Goal: Task Accomplishment & Management: Manage account settings

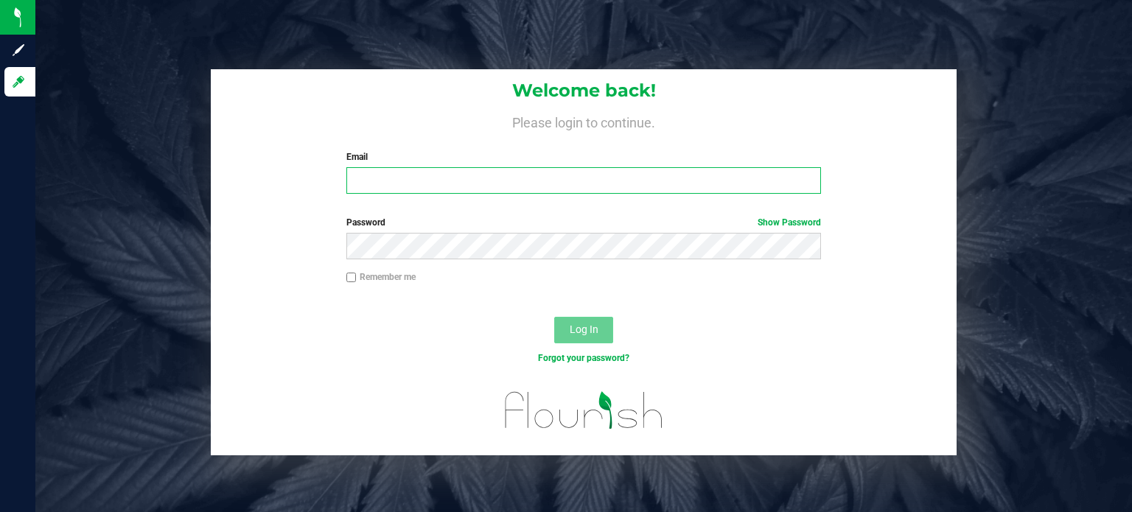
type input "[EMAIL_ADDRESS][DOMAIN_NAME]"
click at [586, 329] on span "Log In" at bounding box center [584, 330] width 29 height 12
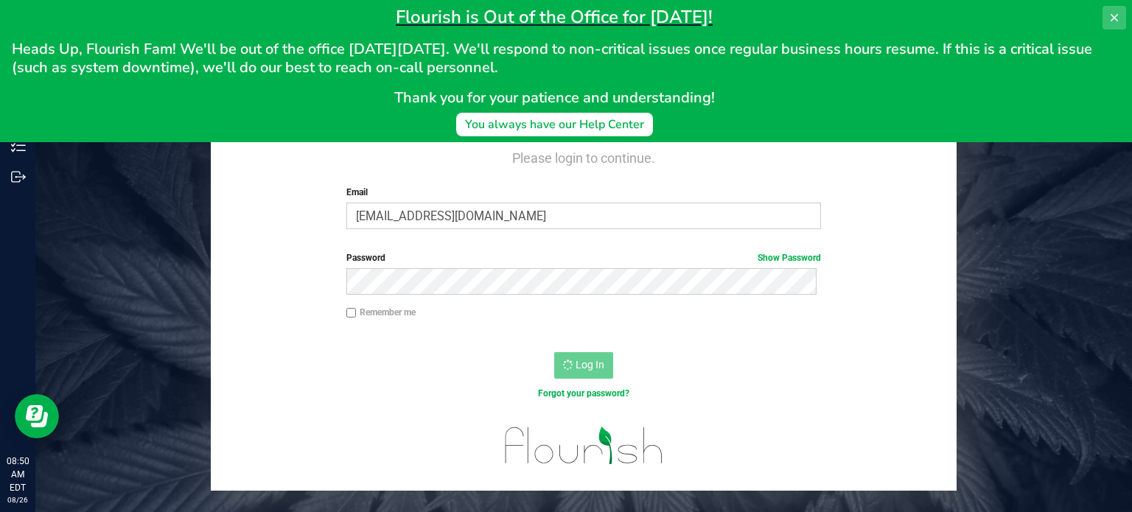
click at [1117, 14] on icon at bounding box center [1114, 18] width 12 height 12
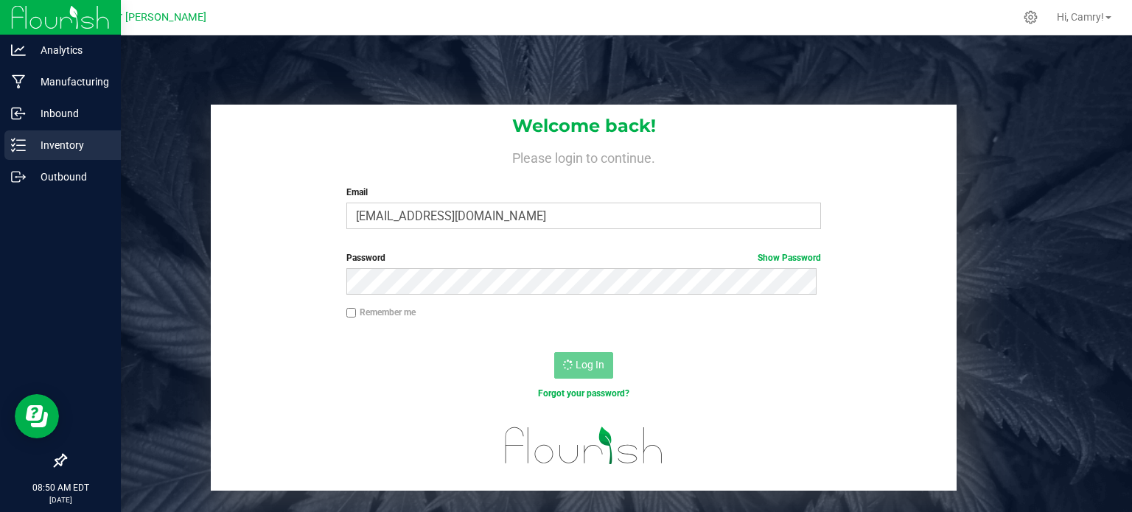
click at [27, 144] on p "Inventory" at bounding box center [70, 145] width 88 height 18
click at [18, 147] on icon at bounding box center [18, 145] width 15 height 15
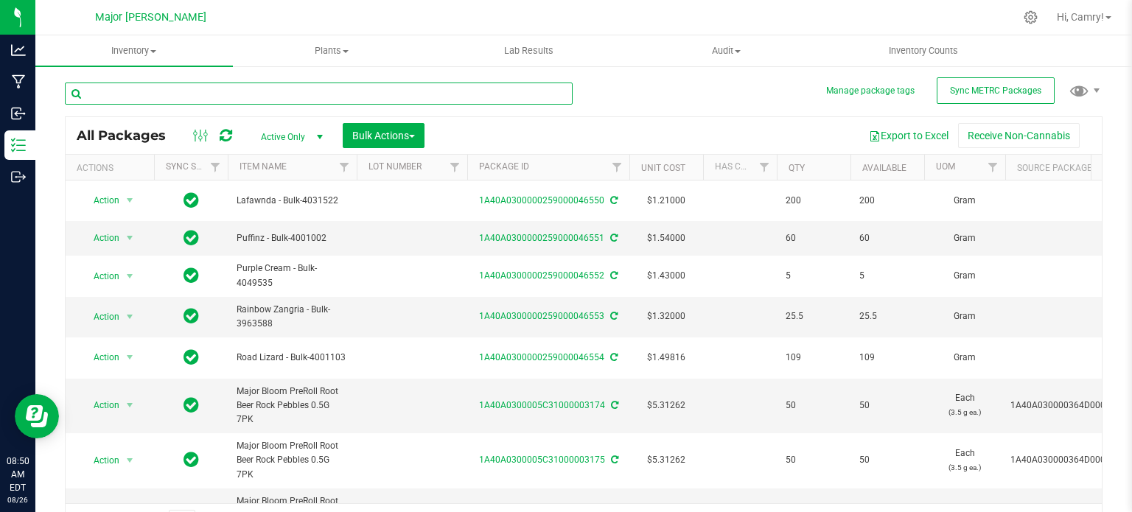
click at [149, 87] on input "text" at bounding box center [319, 94] width 508 height 22
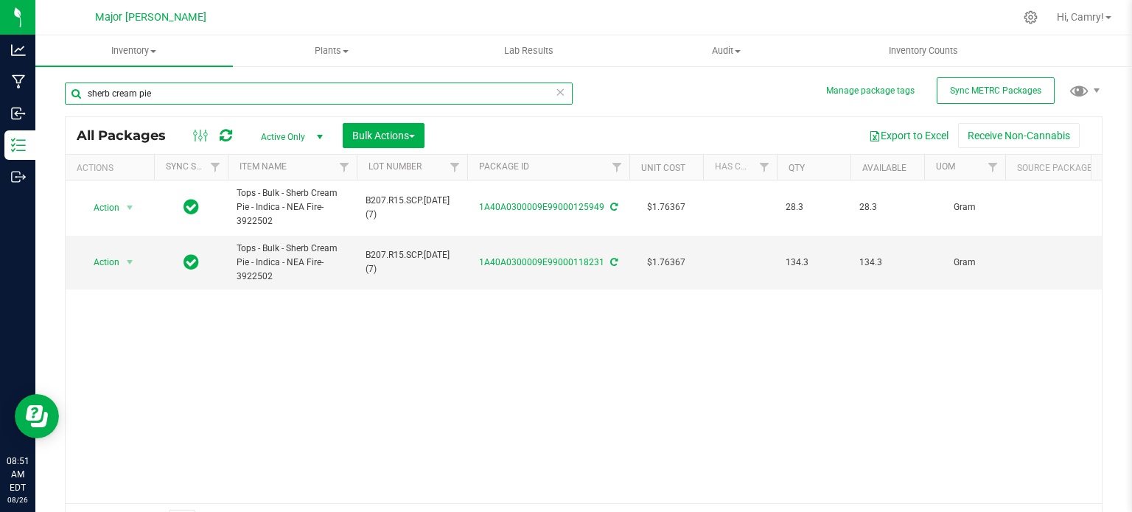
type input "sherb cream pie"
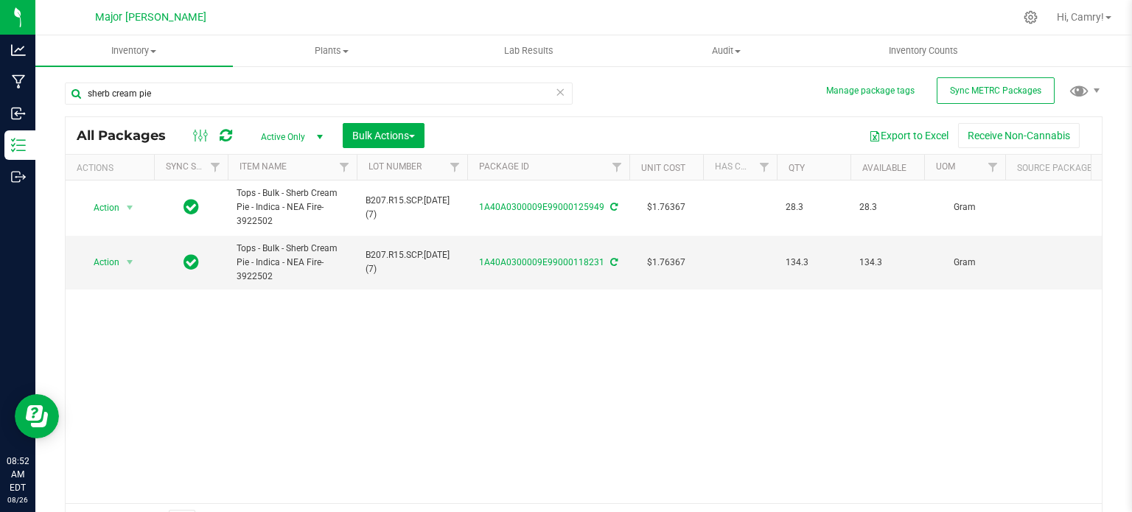
click at [556, 91] on icon at bounding box center [560, 92] width 10 height 18
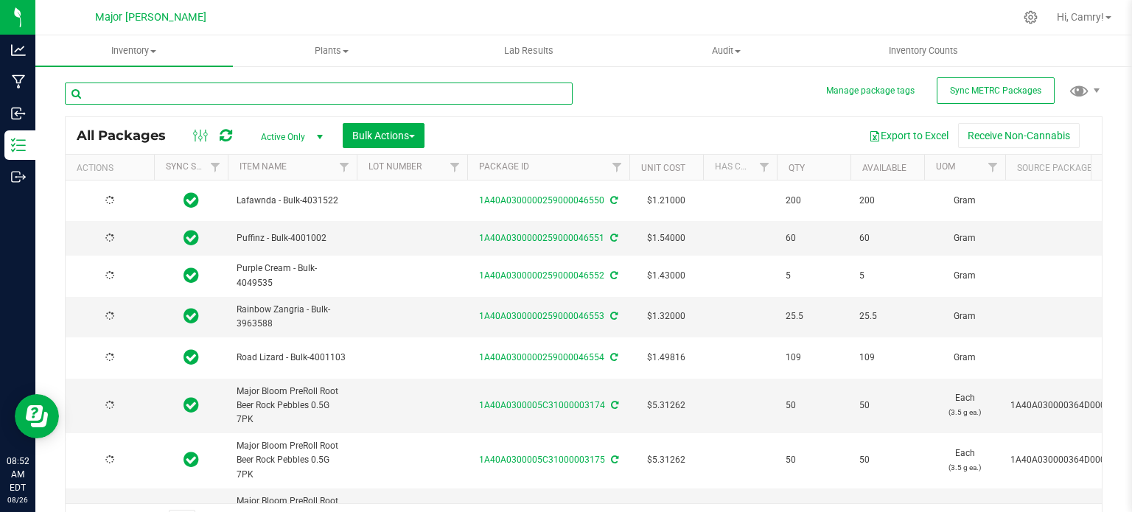
click at [486, 91] on input "text" at bounding box center [319, 94] width 508 height 22
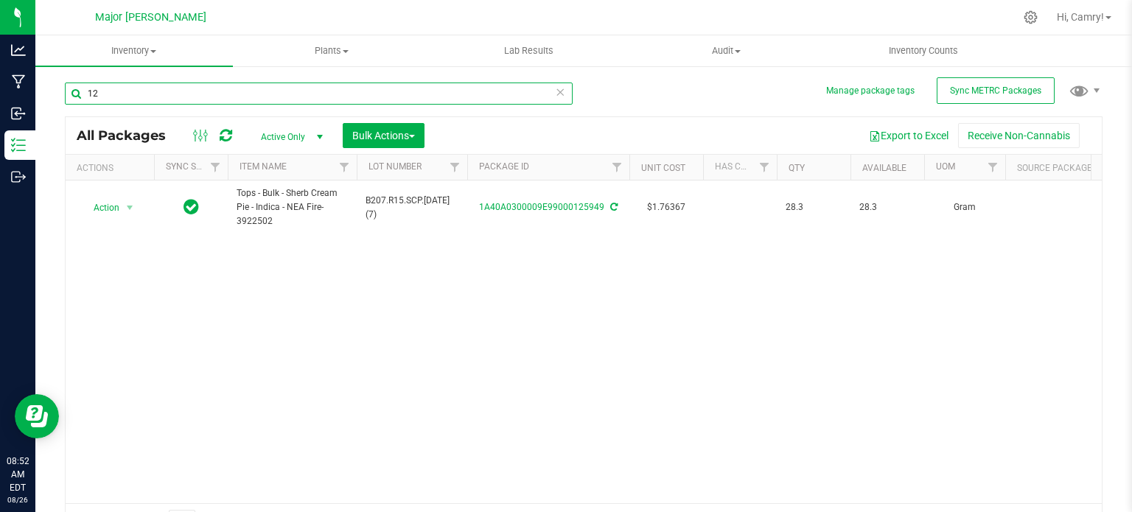
type input "1"
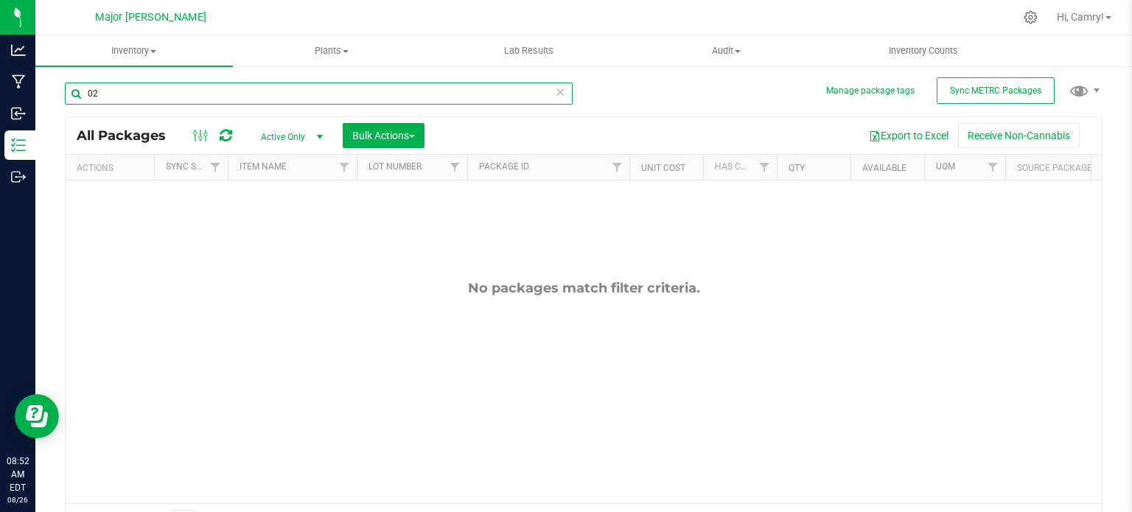
type input "0"
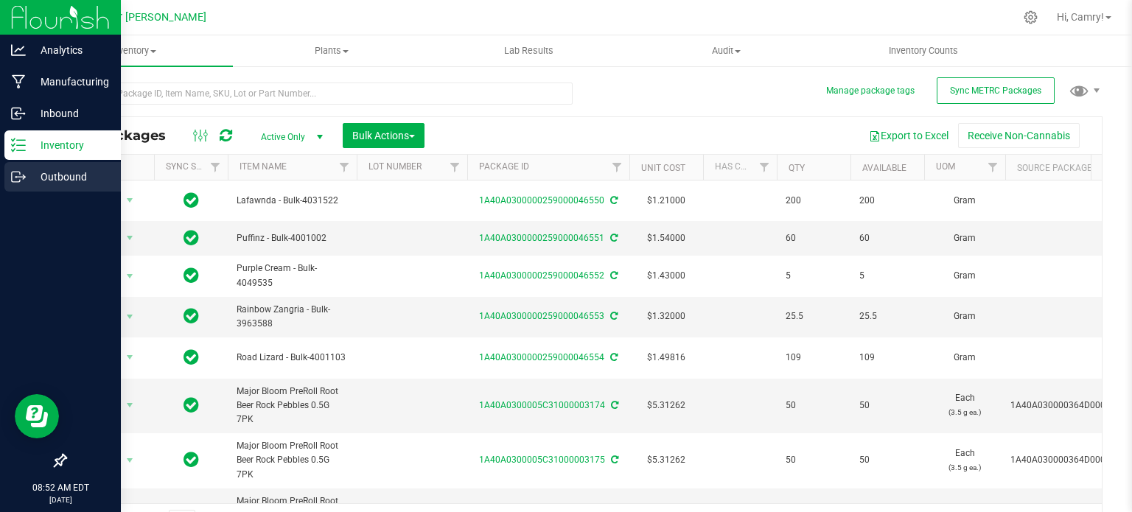
click at [52, 173] on p "Outbound" at bounding box center [70, 177] width 88 height 18
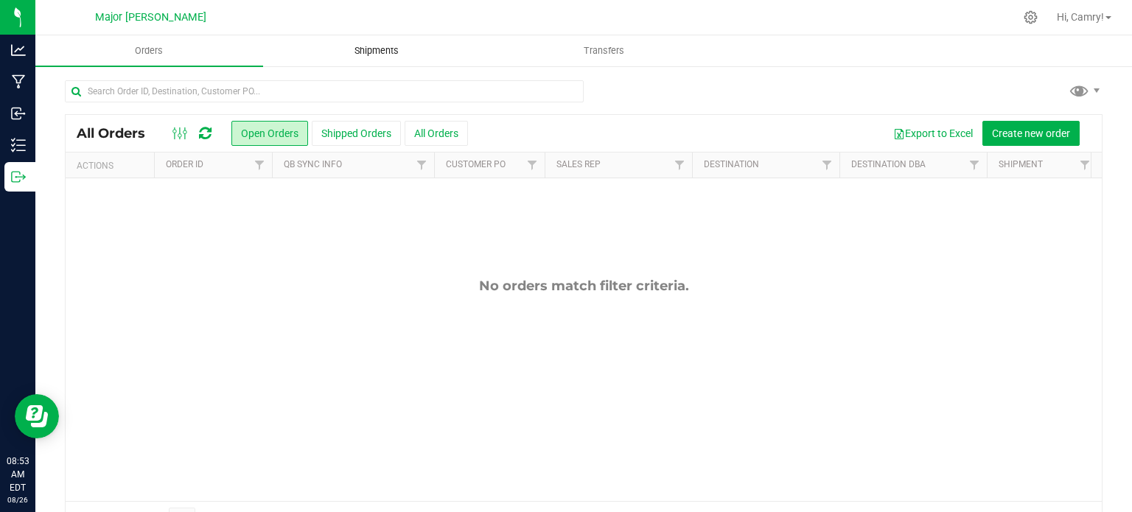
click at [398, 57] on uib-tab-heading "Shipments" at bounding box center [377, 50] width 226 height 29
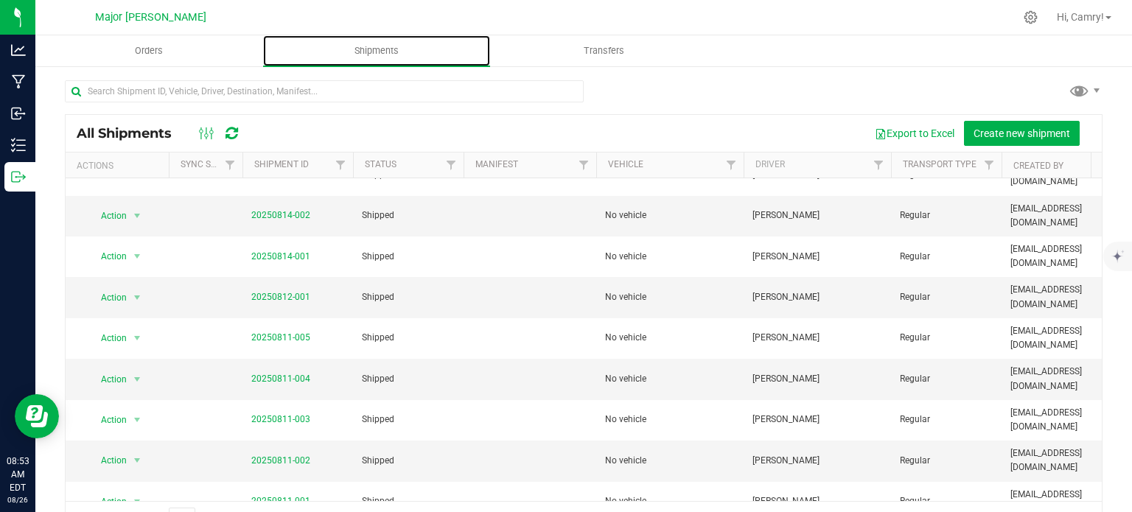
scroll to position [369, 0]
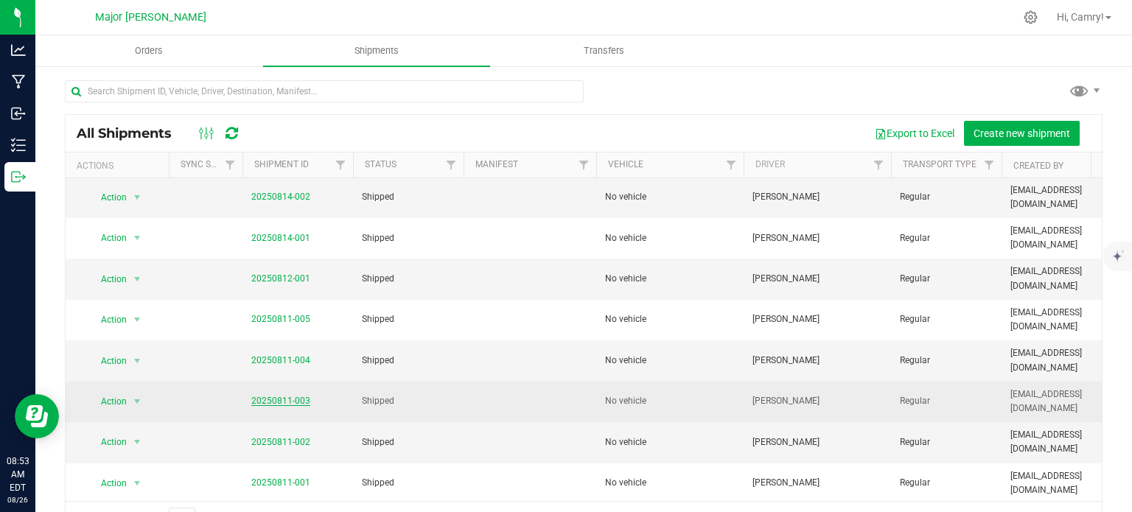
click at [281, 396] on link "20250811-003" at bounding box center [280, 401] width 59 height 10
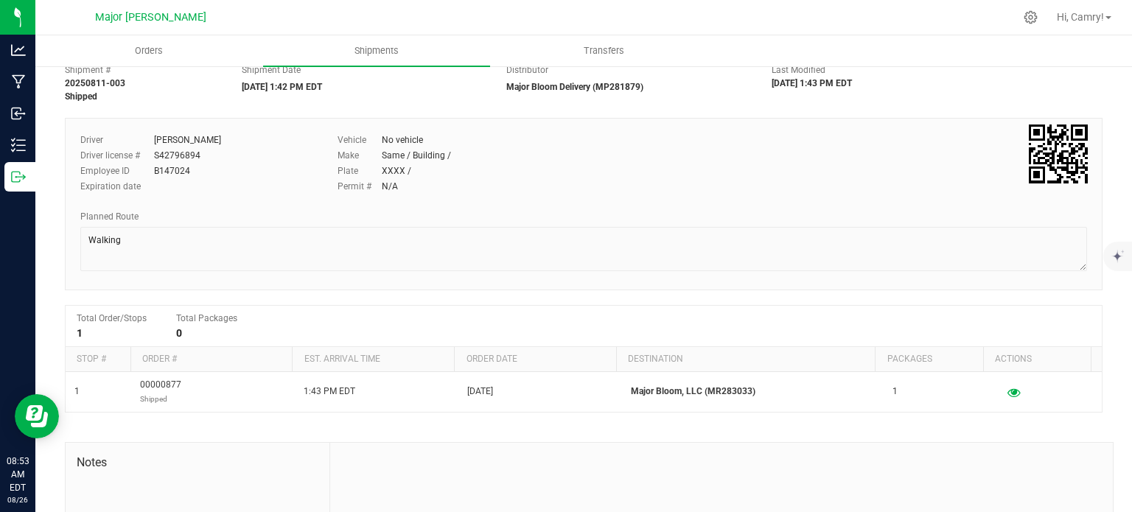
scroll to position [147, 0]
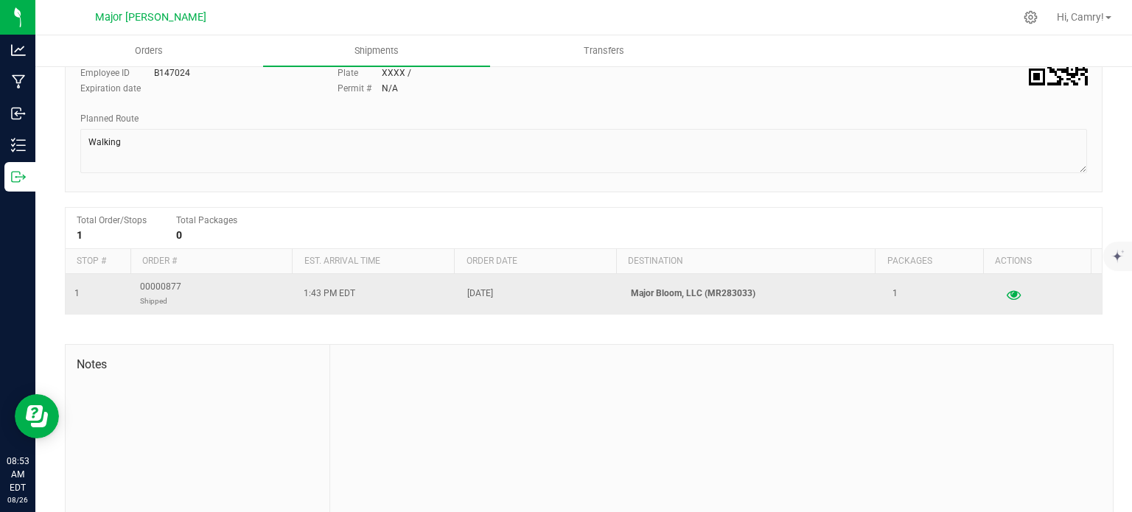
click at [1000, 291] on button "button" at bounding box center [1013, 294] width 27 height 24
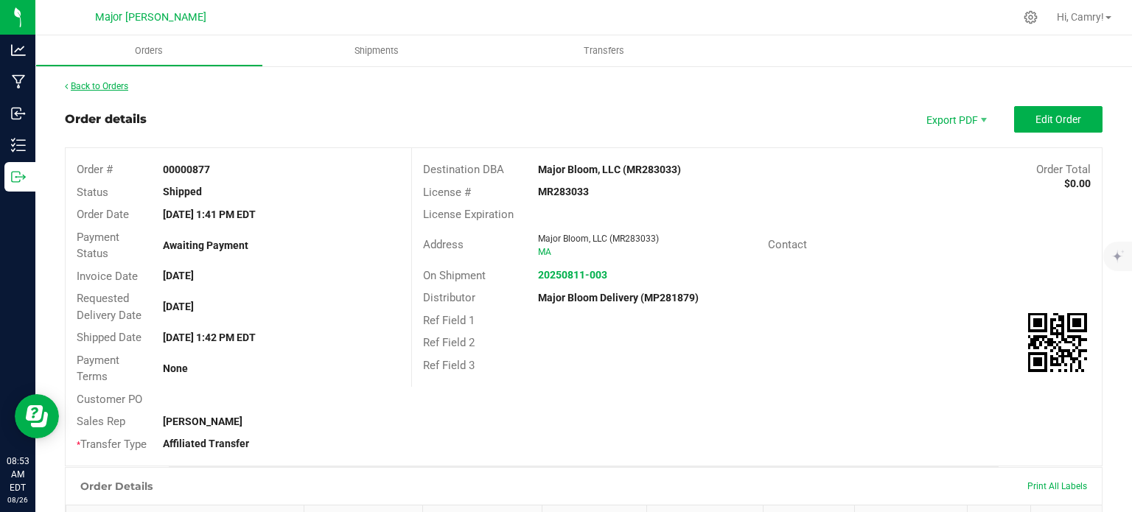
click at [87, 83] on link "Back to Orders" at bounding box center [96, 86] width 63 height 10
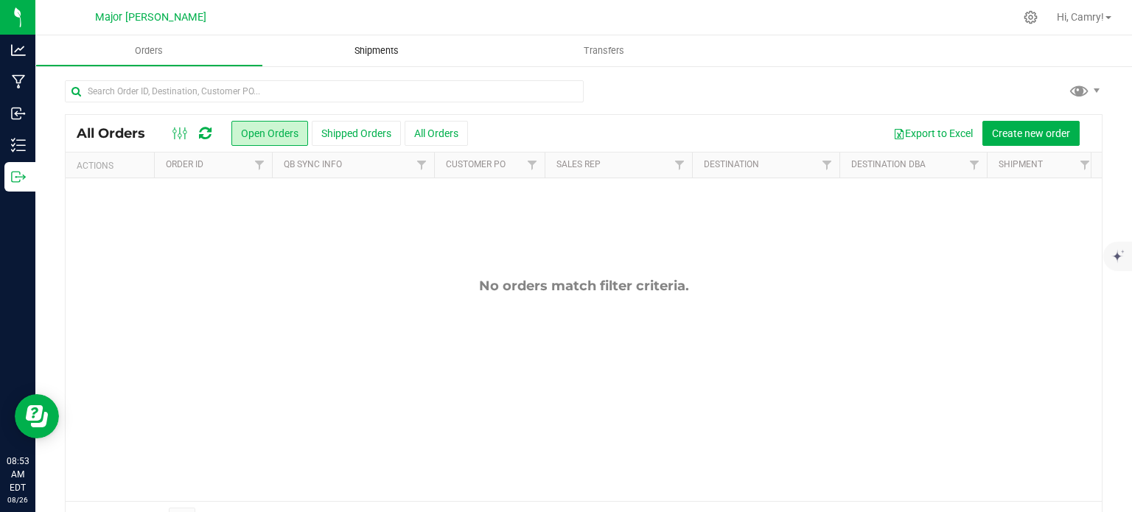
click at [365, 55] on span "Shipments" at bounding box center [377, 50] width 84 height 13
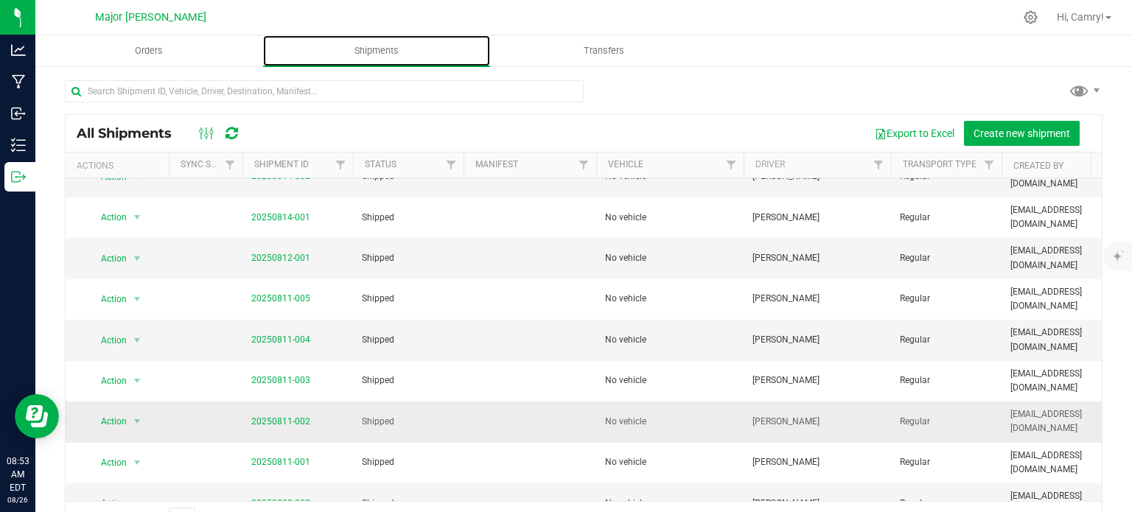
scroll to position [442, 0]
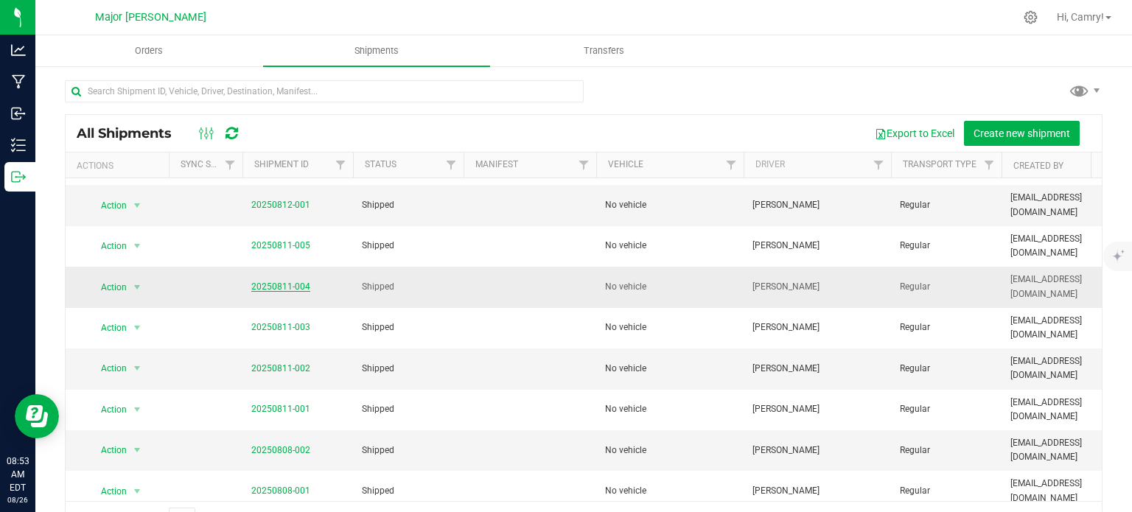
click at [294, 282] on link "20250811-004" at bounding box center [280, 287] width 59 height 10
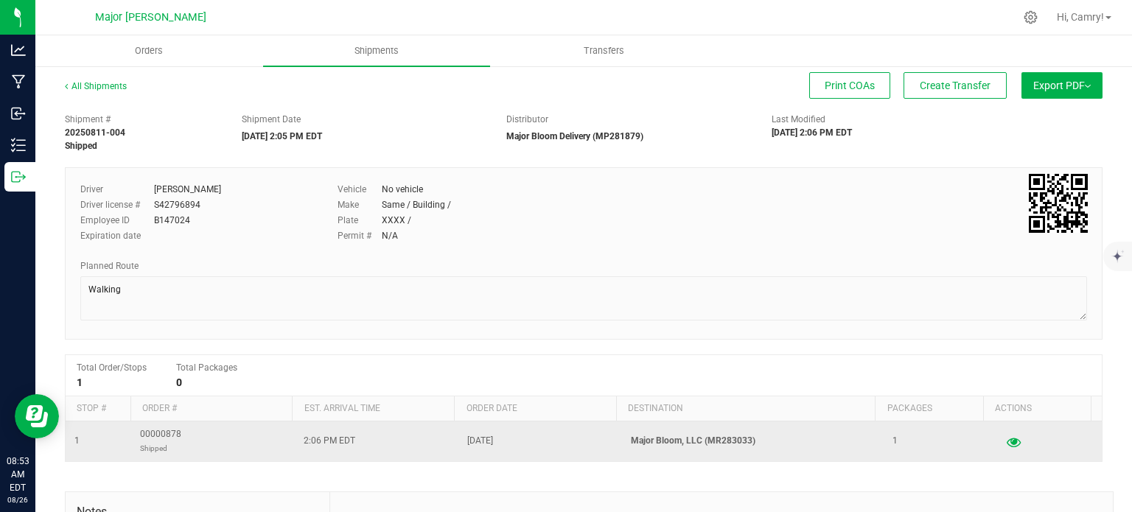
click at [1007, 439] on icon "button" at bounding box center [1014, 441] width 14 height 10
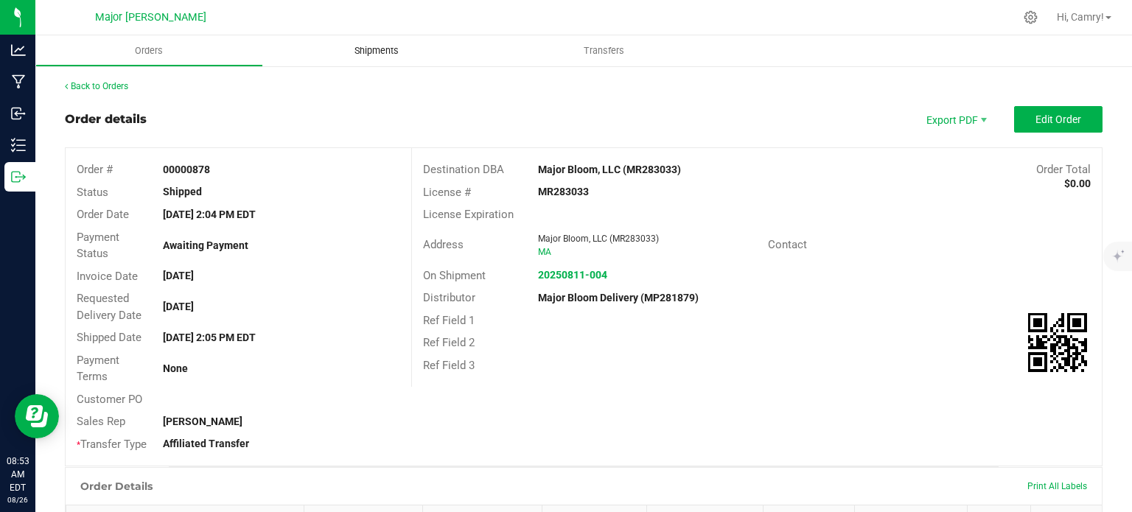
click at [370, 57] on uib-tab-heading "Shipments" at bounding box center [377, 50] width 228 height 31
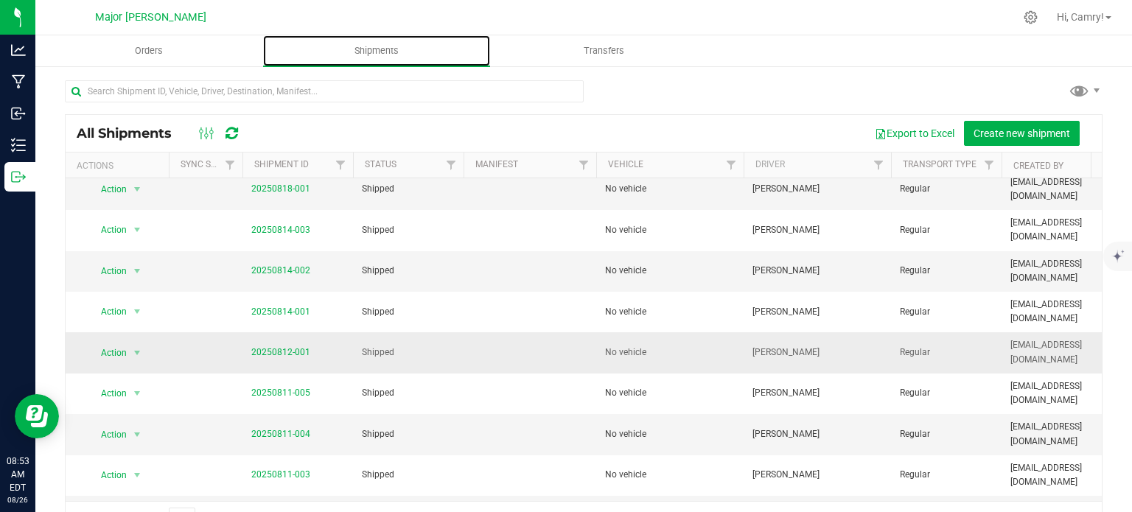
scroll to position [369, 0]
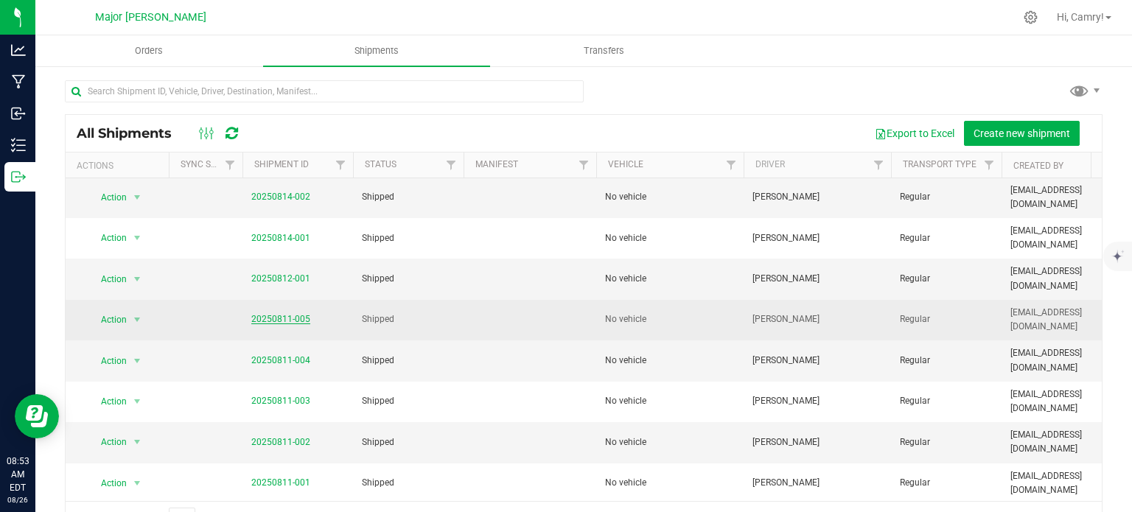
click at [290, 314] on link "20250811-005" at bounding box center [280, 319] width 59 height 10
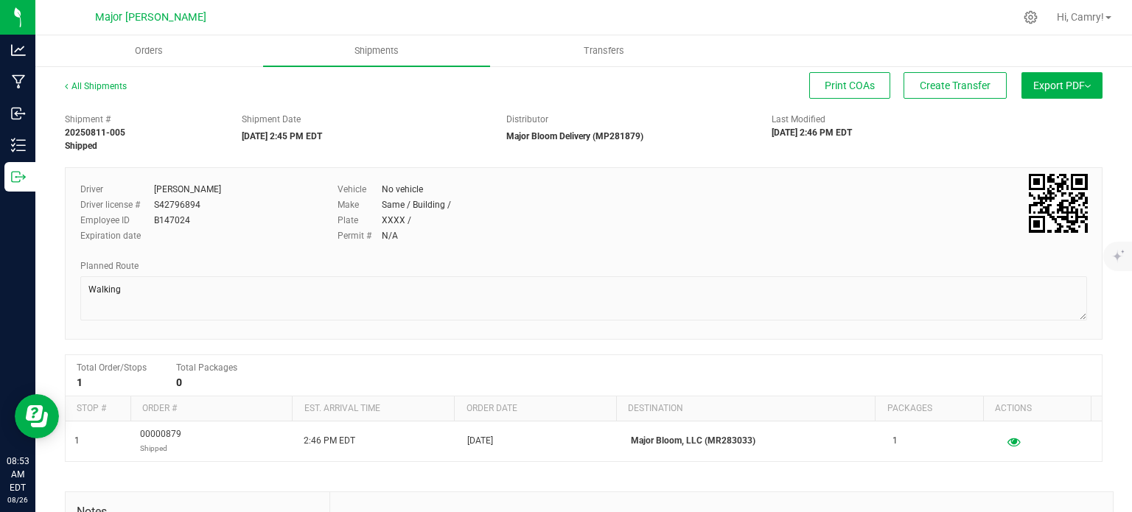
scroll to position [147, 0]
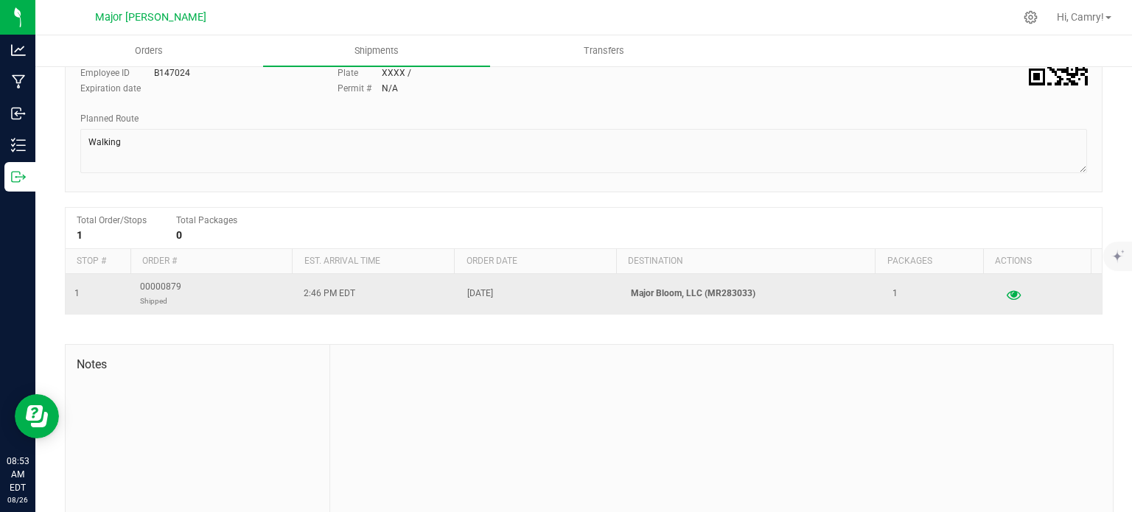
click at [1007, 293] on icon "button" at bounding box center [1014, 294] width 14 height 10
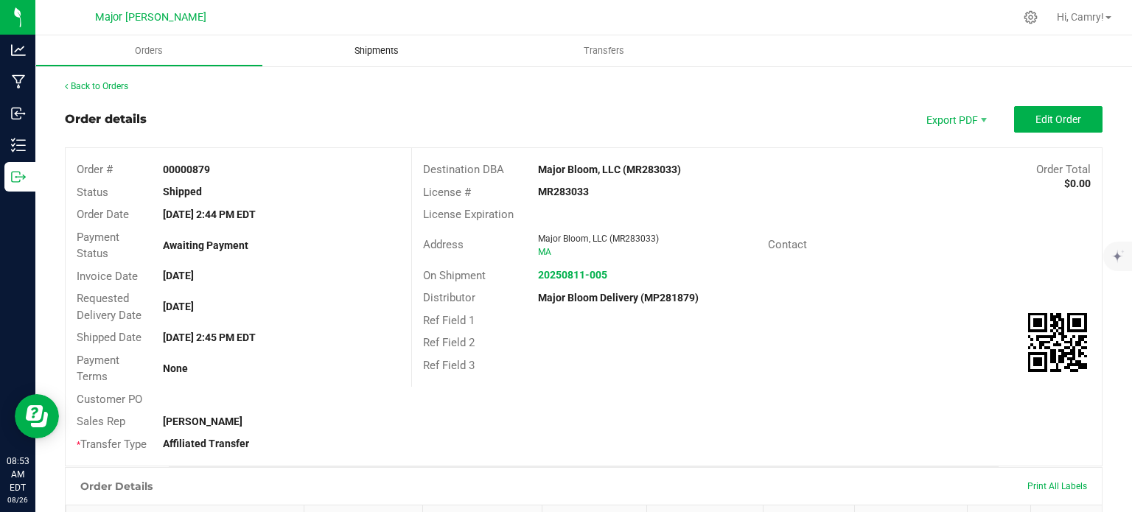
click at [383, 48] on span "Shipments" at bounding box center [377, 50] width 84 height 13
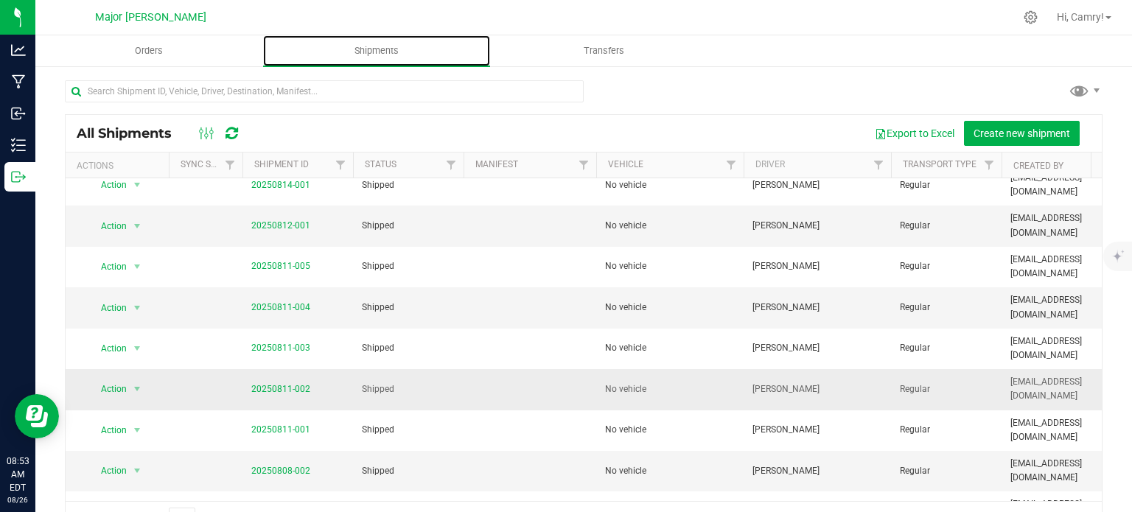
scroll to position [471, 0]
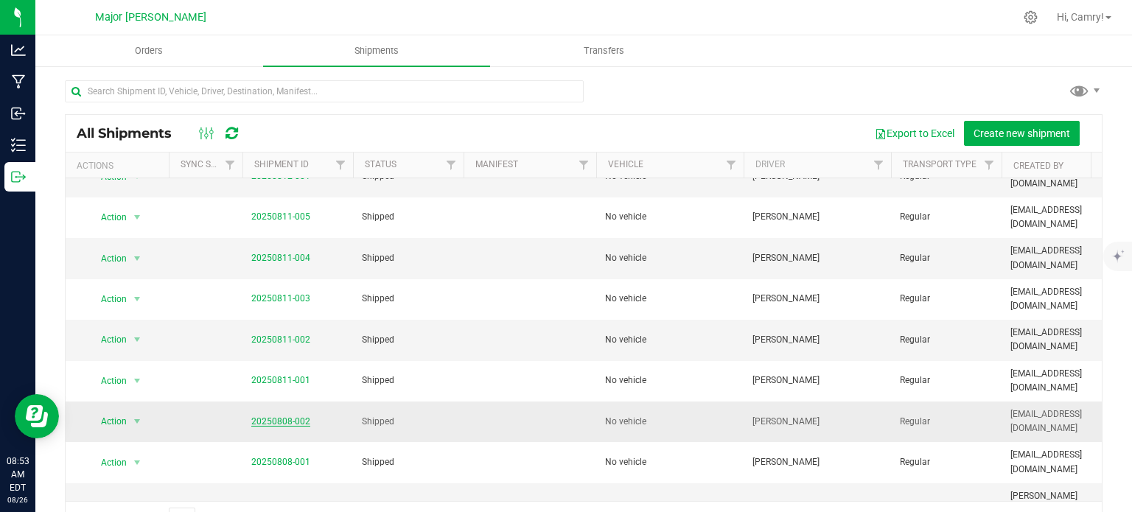
click at [282, 416] on link "20250808-002" at bounding box center [280, 421] width 59 height 10
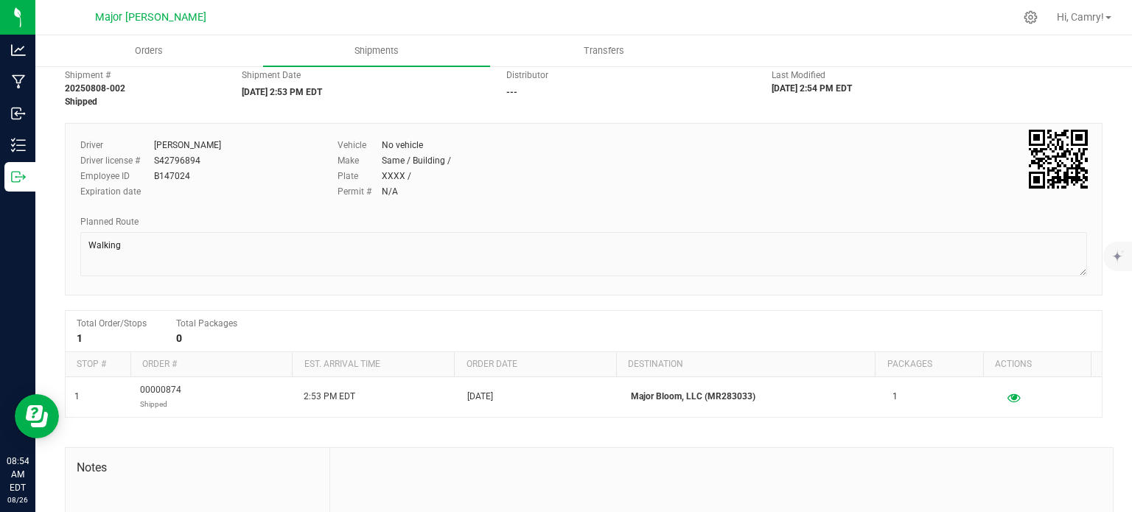
scroll to position [193, 0]
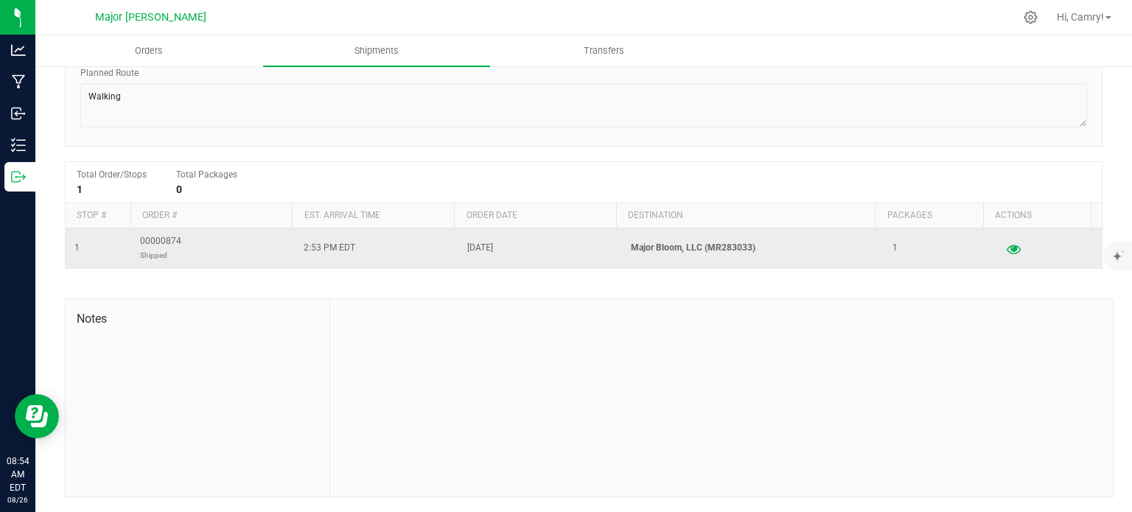
click at [1007, 247] on icon "button" at bounding box center [1014, 248] width 14 height 10
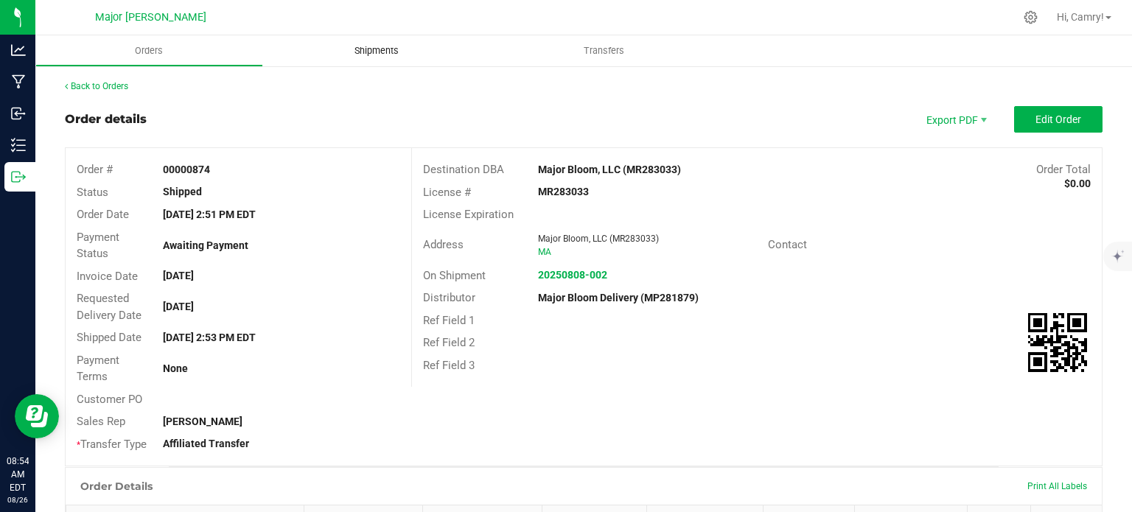
click at [363, 52] on span "Shipments" at bounding box center [377, 50] width 84 height 13
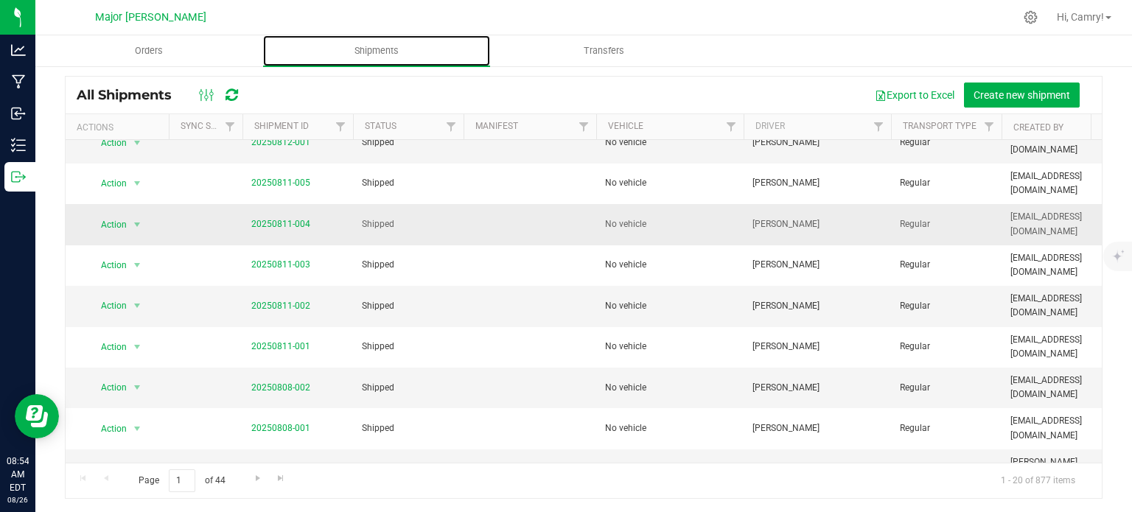
scroll to position [471, 0]
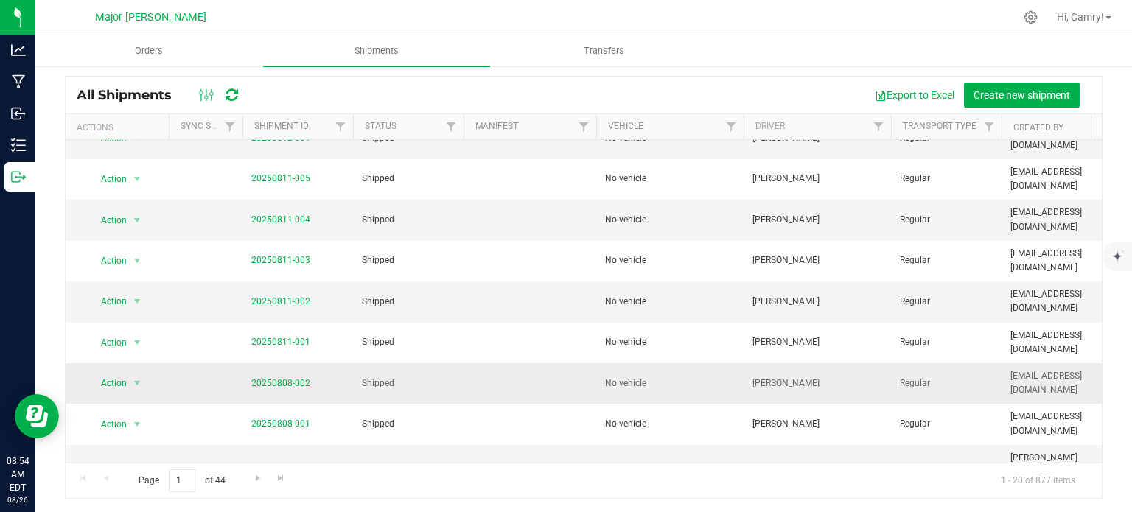
click at [383, 377] on span "Shipped" at bounding box center [408, 384] width 93 height 14
click at [288, 378] on link "20250808-002" at bounding box center [280, 383] width 59 height 10
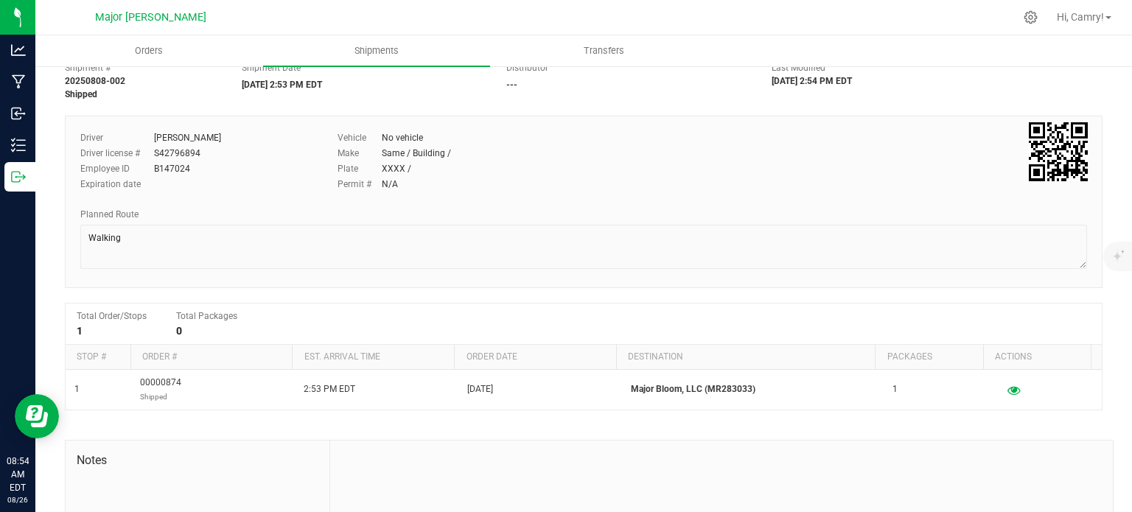
scroll to position [147, 0]
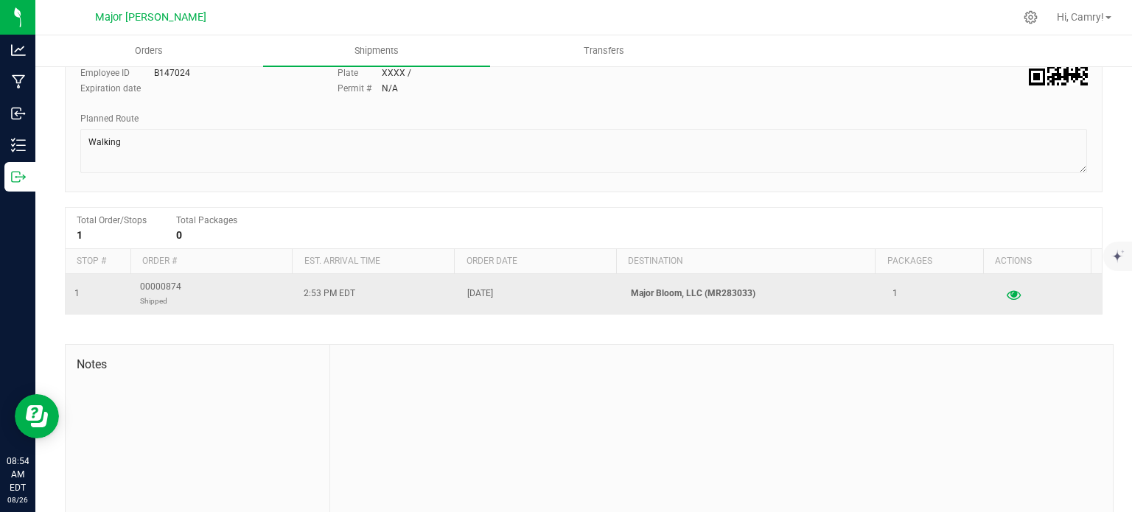
click at [1007, 294] on icon "button" at bounding box center [1014, 294] width 14 height 10
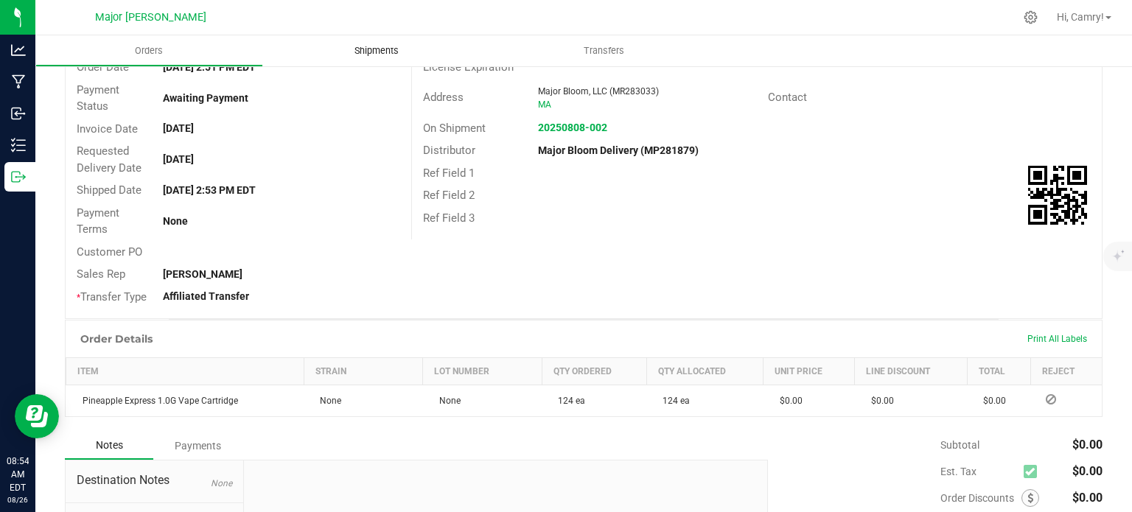
click at [389, 49] on span "Shipments" at bounding box center [377, 50] width 84 height 13
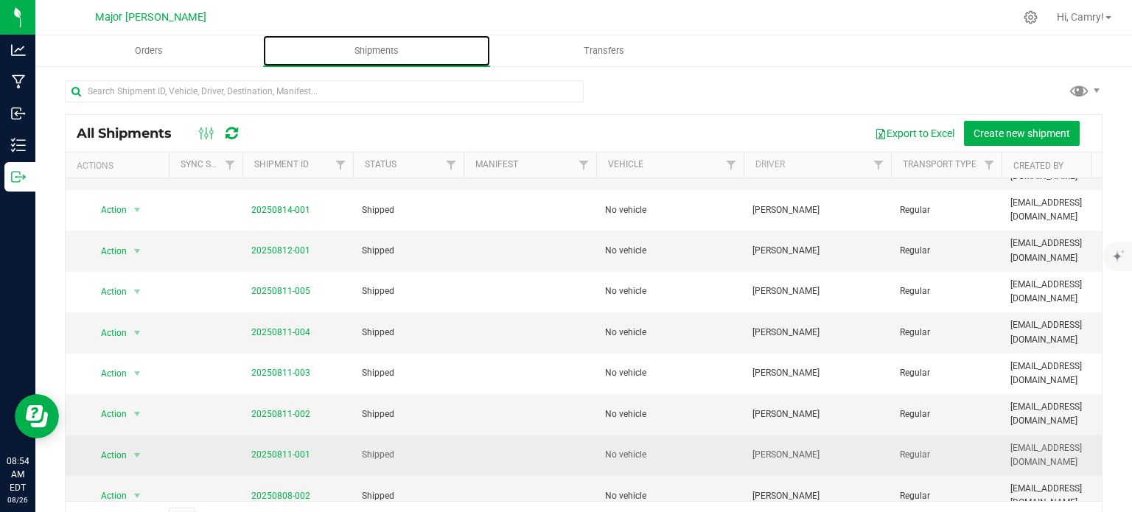
scroll to position [471, 0]
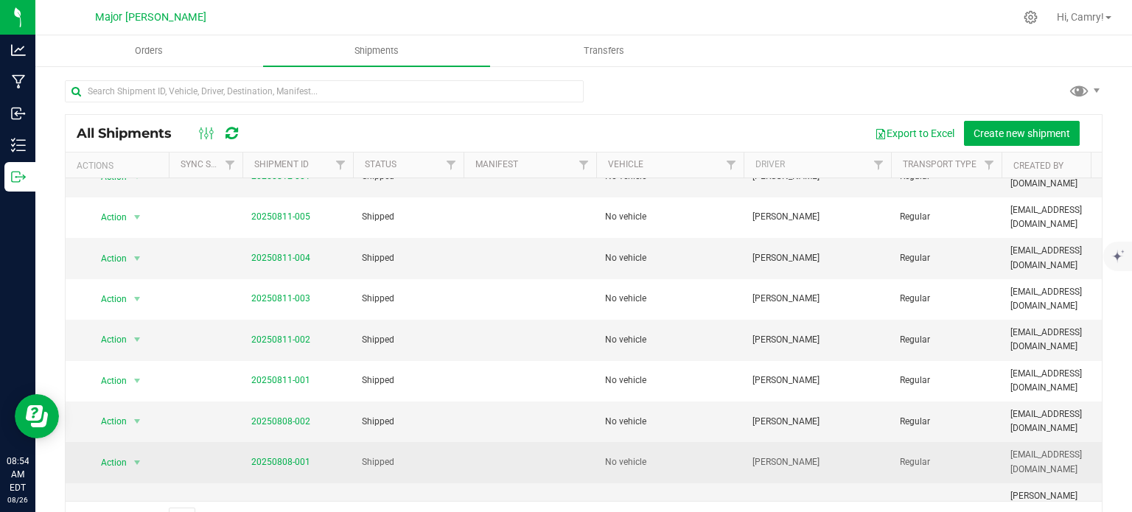
click at [386, 455] on span "Shipped" at bounding box center [408, 462] width 93 height 14
click at [300, 457] on link "20250808-001" at bounding box center [280, 462] width 59 height 10
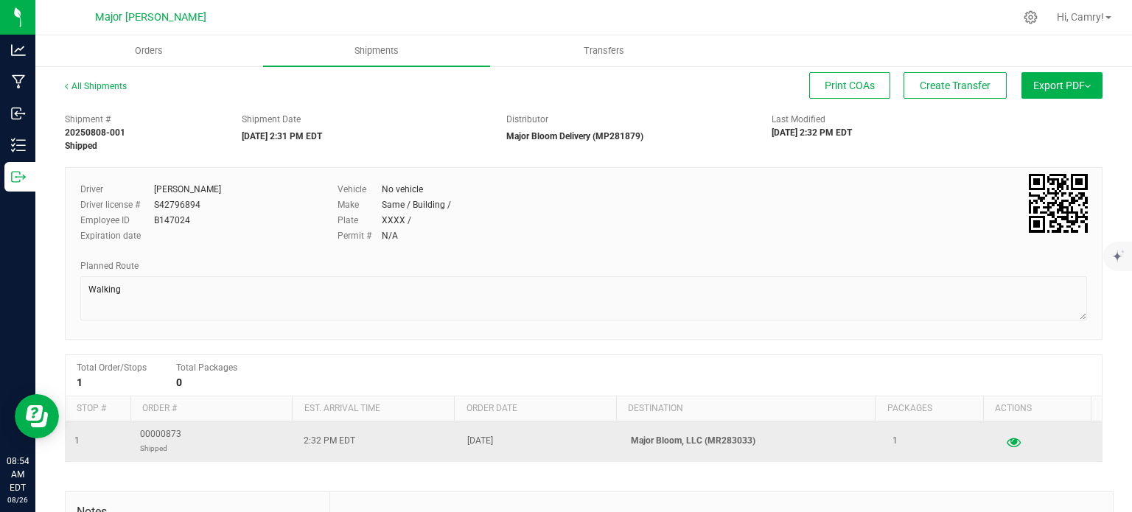
click at [1007, 444] on icon "button" at bounding box center [1014, 441] width 14 height 10
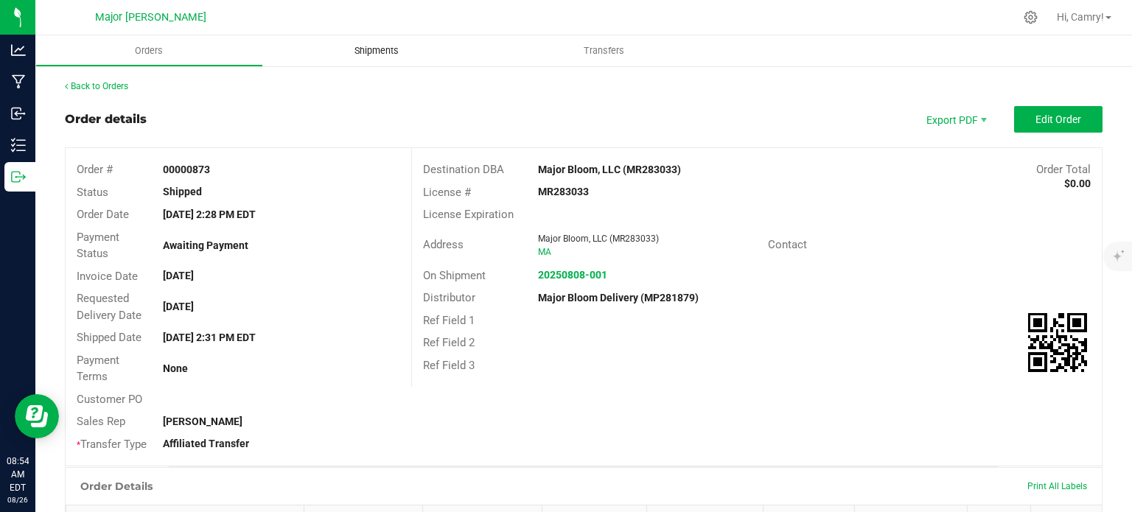
click at [356, 49] on span "Shipments" at bounding box center [377, 50] width 84 height 13
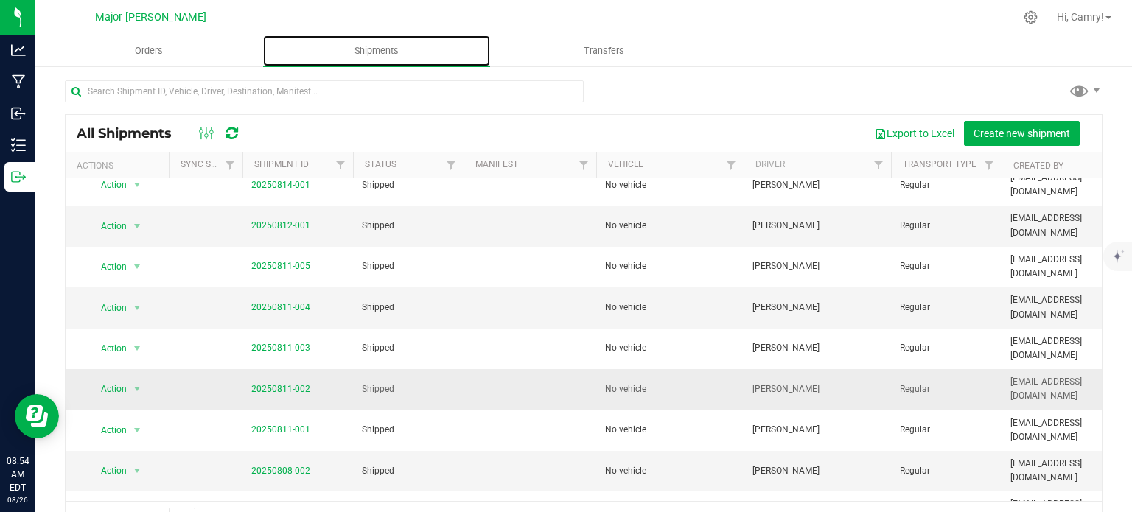
scroll to position [471, 0]
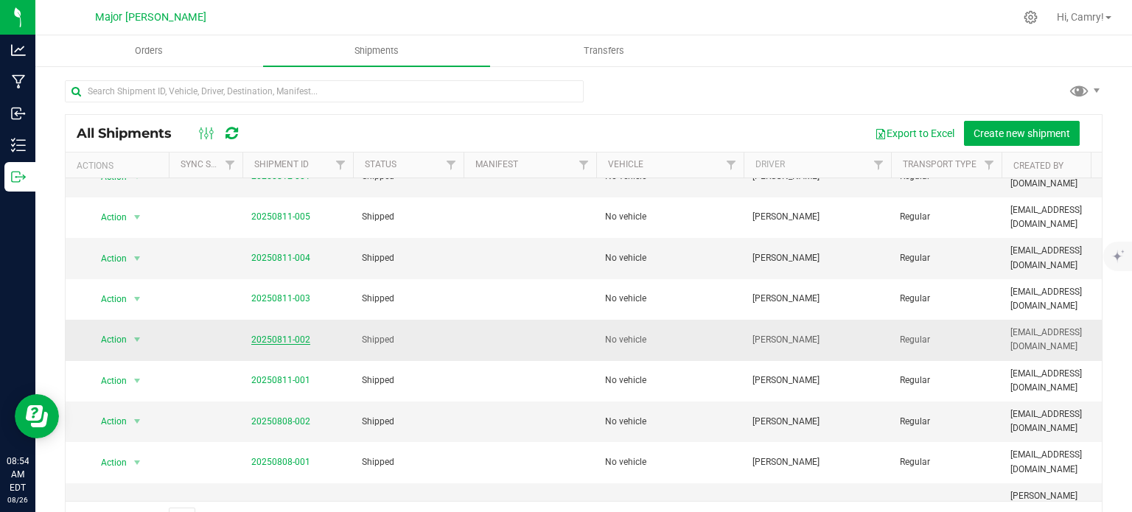
click at [284, 335] on link "20250811-002" at bounding box center [280, 340] width 59 height 10
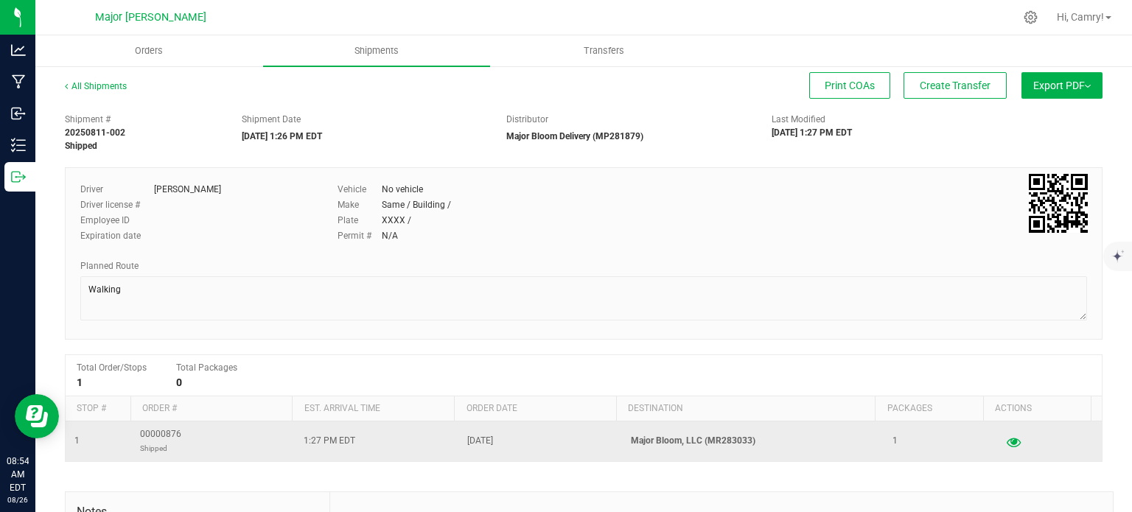
click at [1007, 446] on icon "button" at bounding box center [1014, 441] width 14 height 10
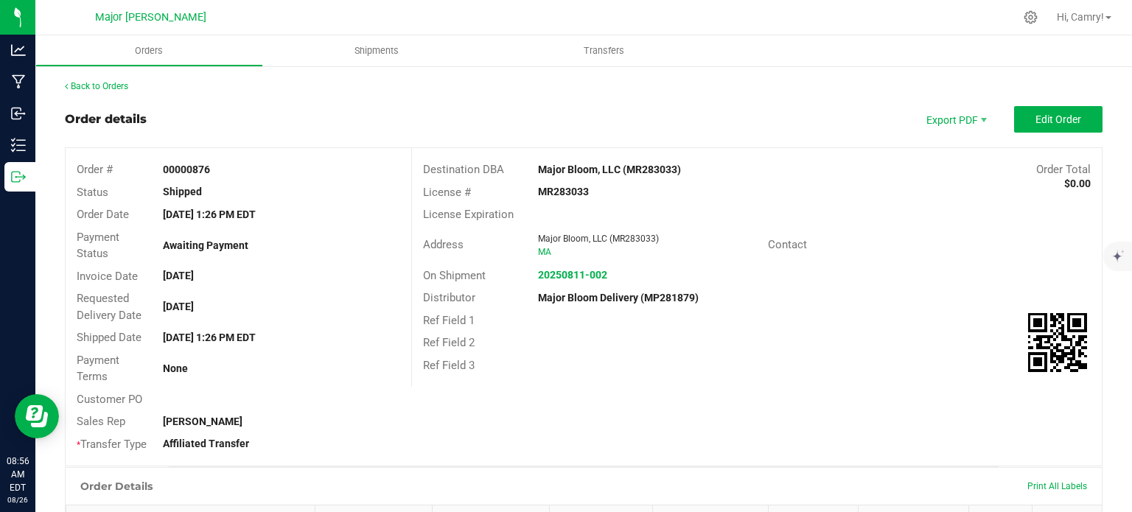
scroll to position [295, 0]
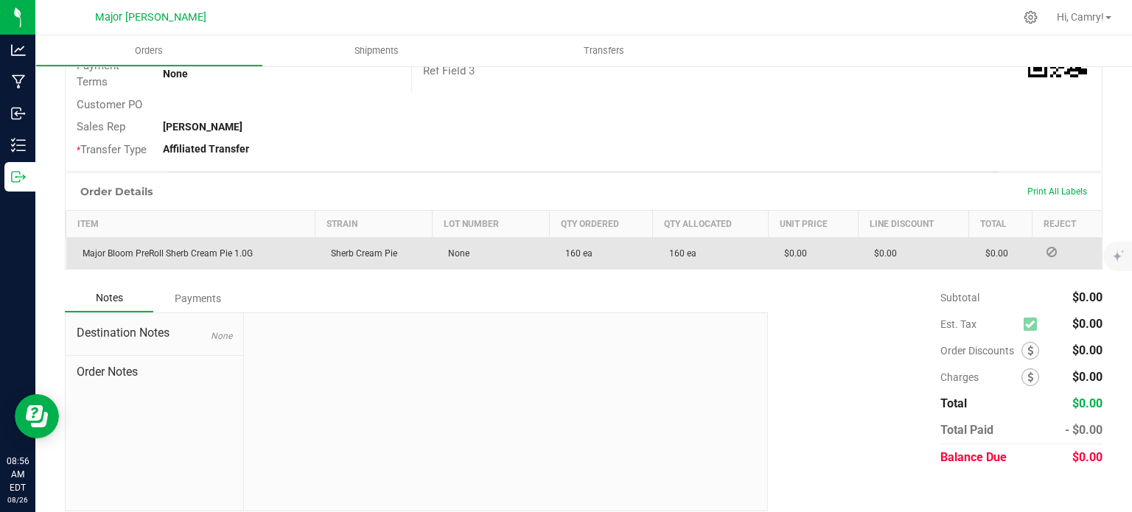
click at [1047, 248] on icon at bounding box center [1052, 252] width 10 height 9
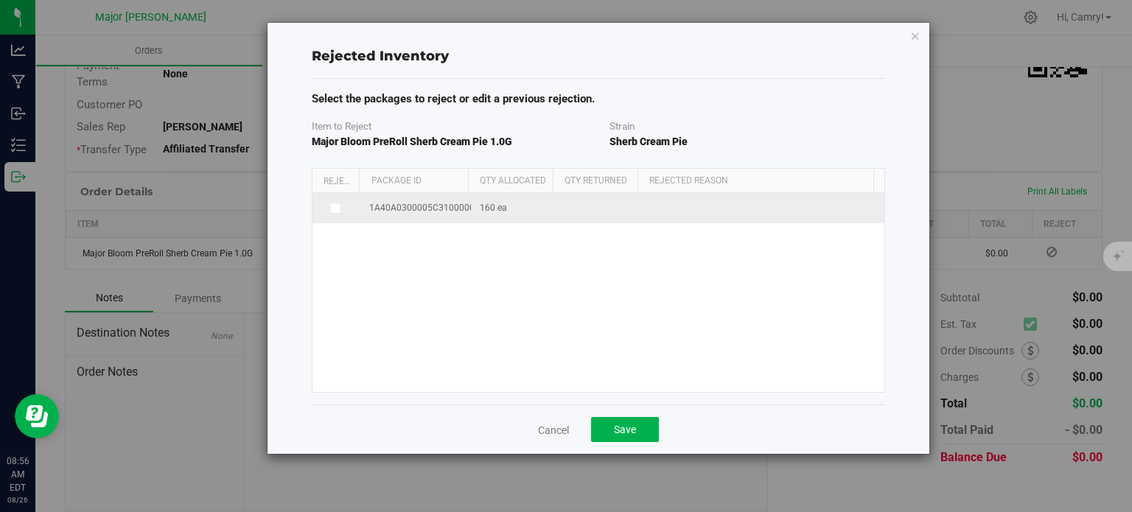
click at [509, 206] on td "160 ea" at bounding box center [514, 208] width 86 height 30
click at [330, 206] on span at bounding box center [336, 209] width 12 height 12
click at [0, 0] on input "checkbox" at bounding box center [0, 0] width 0 height 0
click at [681, 205] on span at bounding box center [754, 210] width 203 height 21
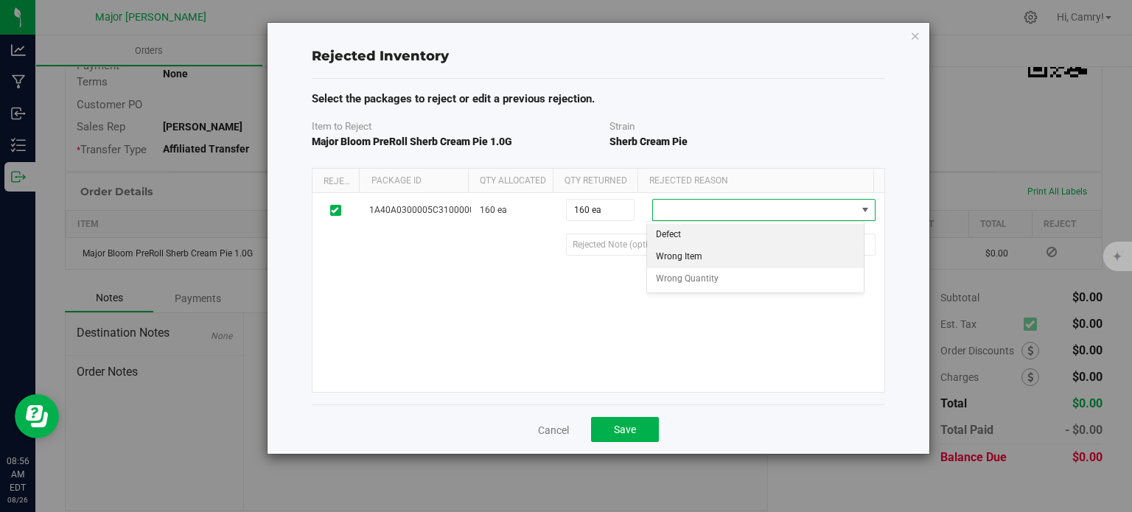
click at [713, 256] on li "Wrong Item" at bounding box center [755, 257] width 217 height 22
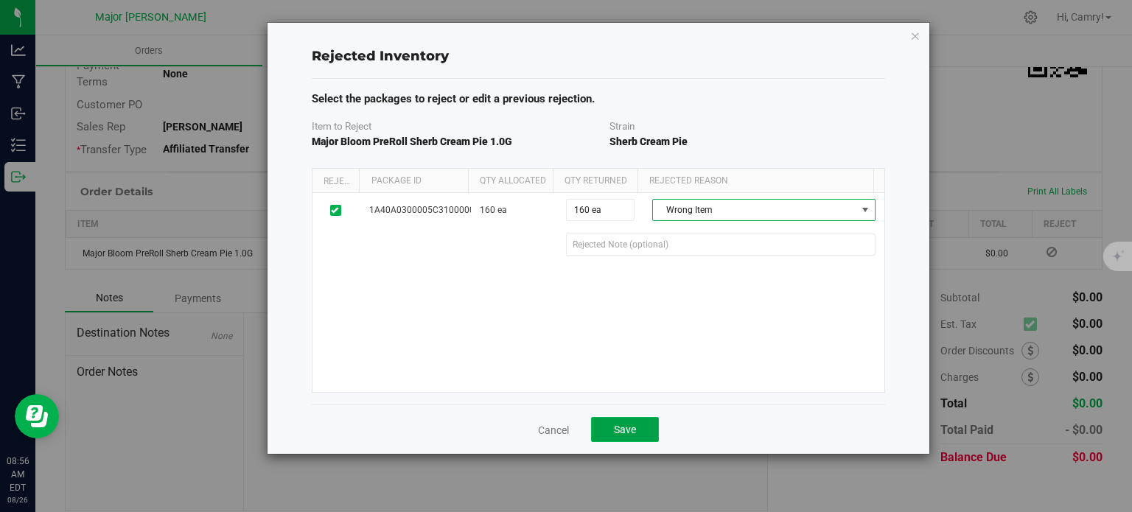
click at [637, 421] on button "Save" at bounding box center [625, 429] width 68 height 25
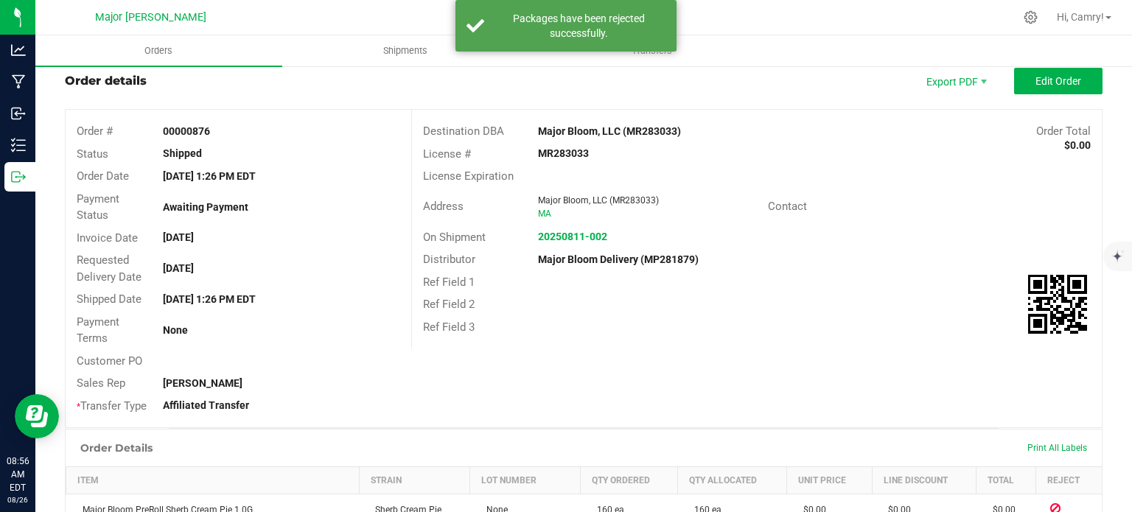
scroll to position [0, 0]
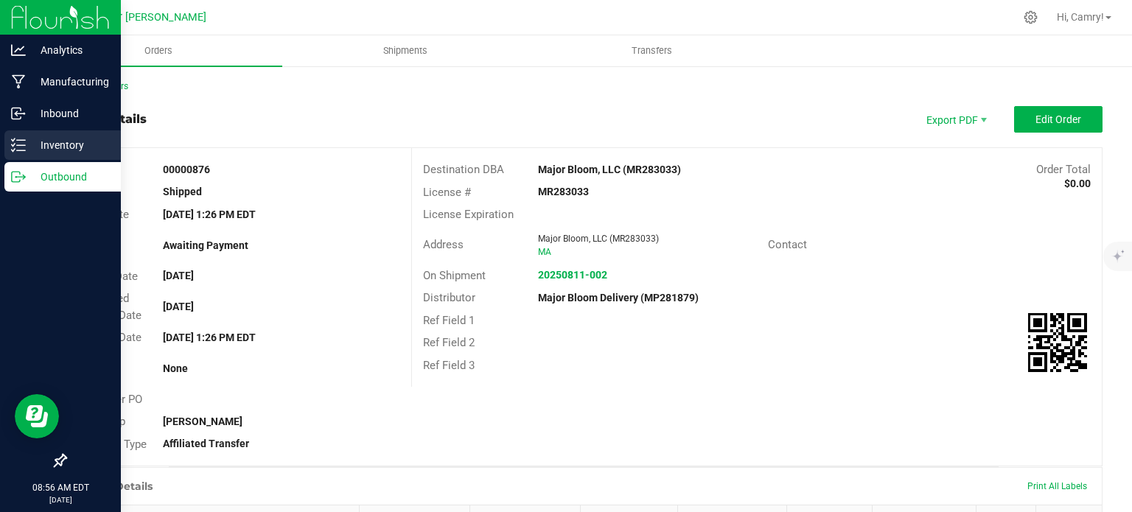
click at [15, 144] on icon at bounding box center [13, 145] width 3 height 2
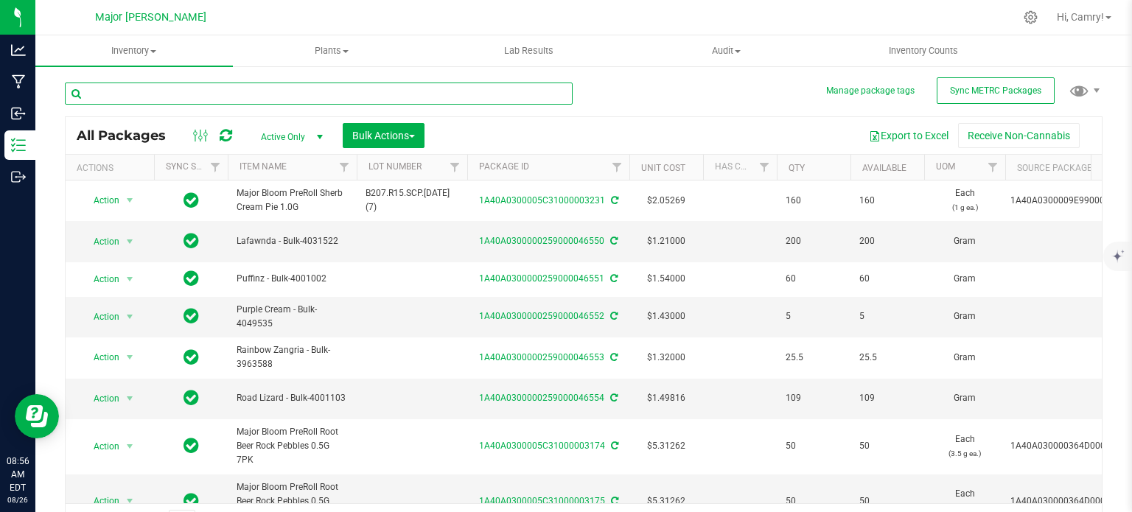
click at [159, 97] on input "text" at bounding box center [319, 94] width 508 height 22
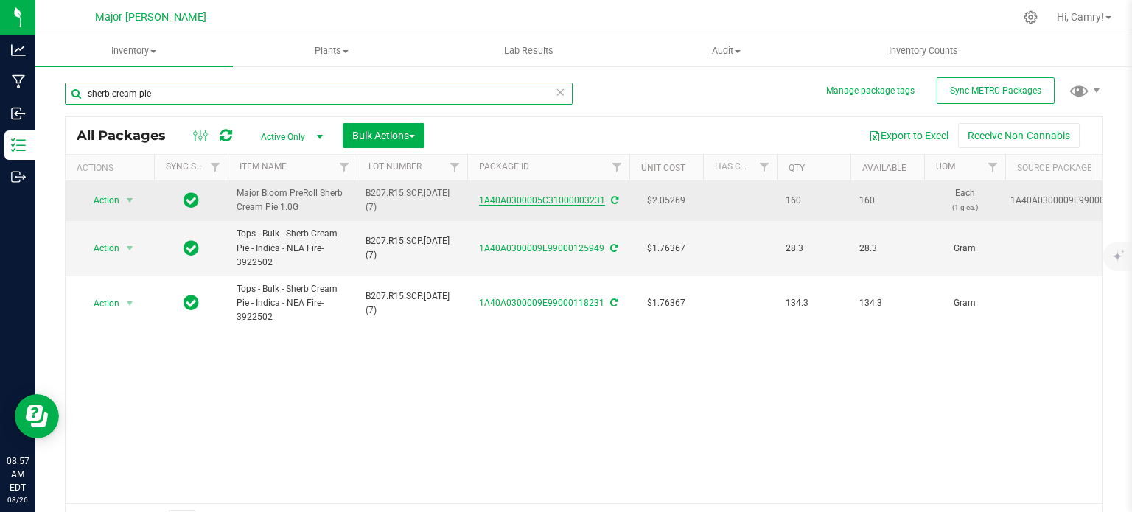
type input "sherb cream pie"
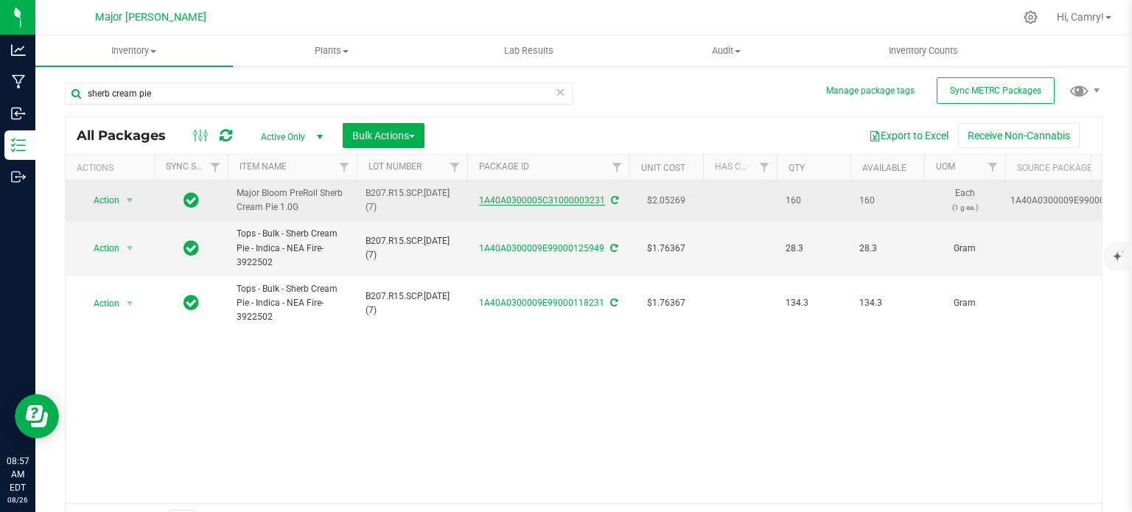
click at [516, 200] on link "1A40A0300005C31000003231" at bounding box center [542, 200] width 126 height 10
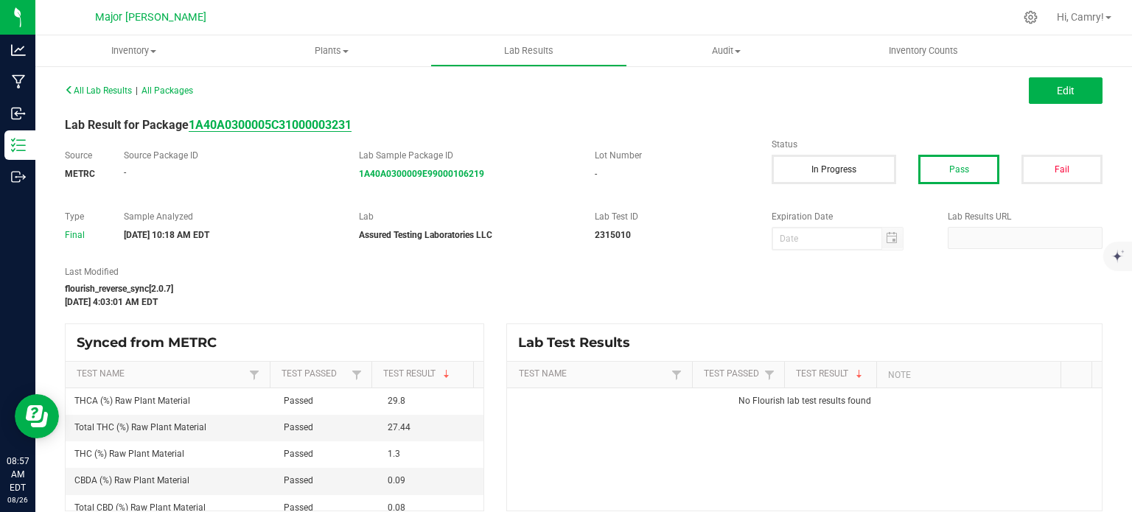
click at [259, 125] on strong "1A40A0300005C31000003231" at bounding box center [270, 125] width 163 height 14
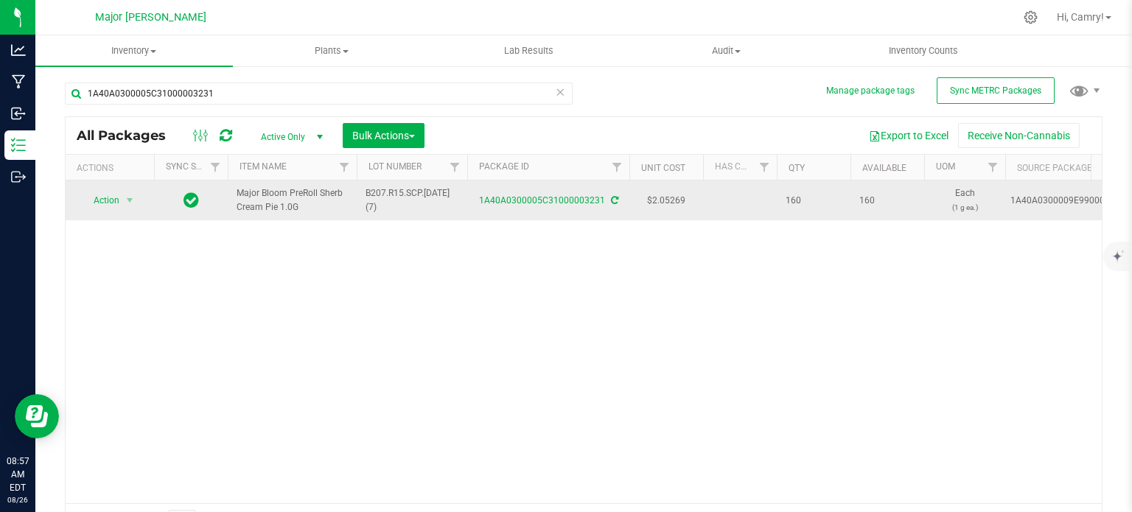
click at [611, 197] on icon at bounding box center [614, 200] width 7 height 9
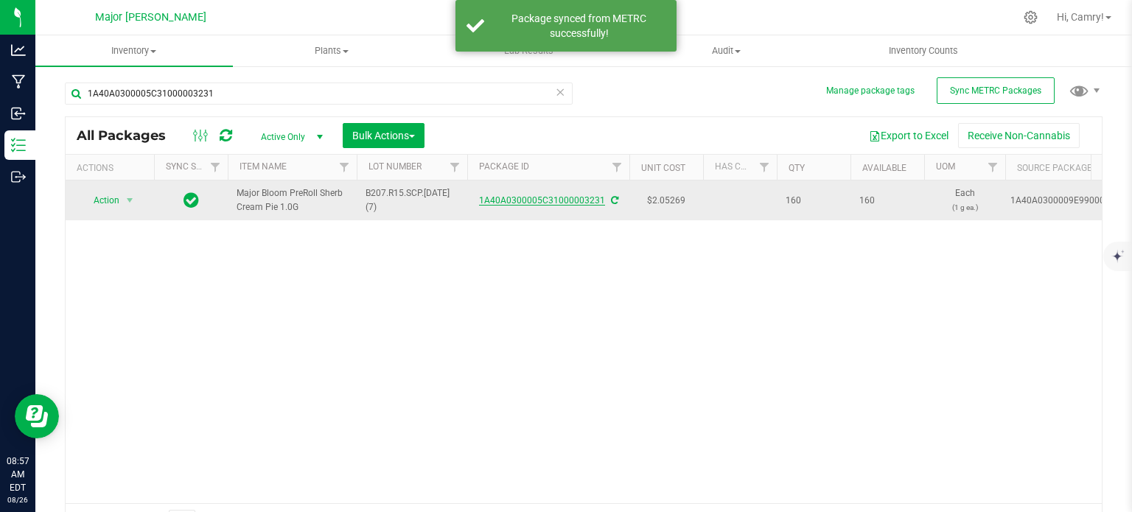
click at [522, 199] on link "1A40A0300005C31000003231" at bounding box center [542, 200] width 126 height 10
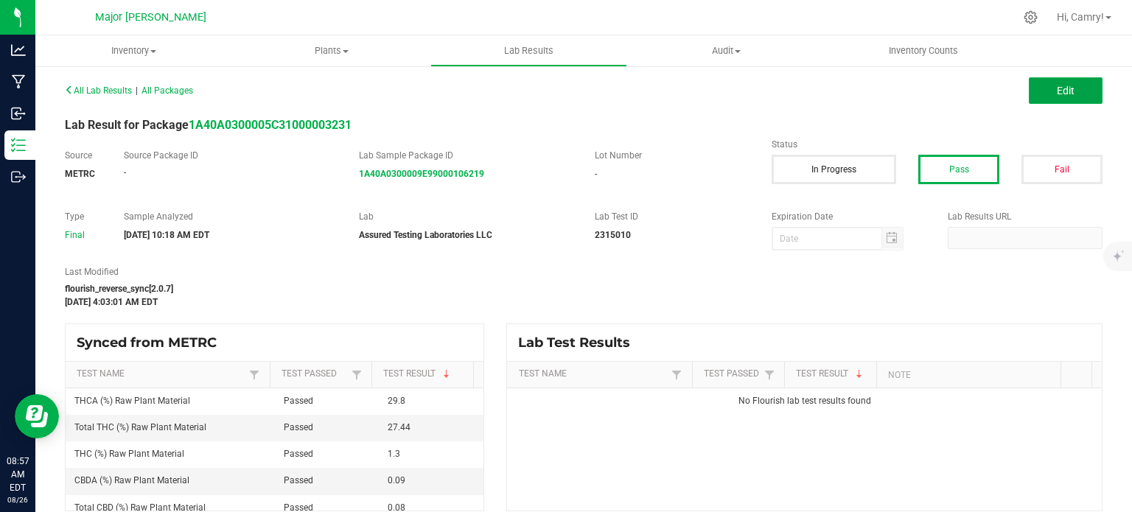
drag, startPoint x: 1048, startPoint y: 91, endPoint x: 565, endPoint y: 219, distance: 500.2
click at [1057, 91] on span "Edit" at bounding box center [1066, 91] width 18 height 12
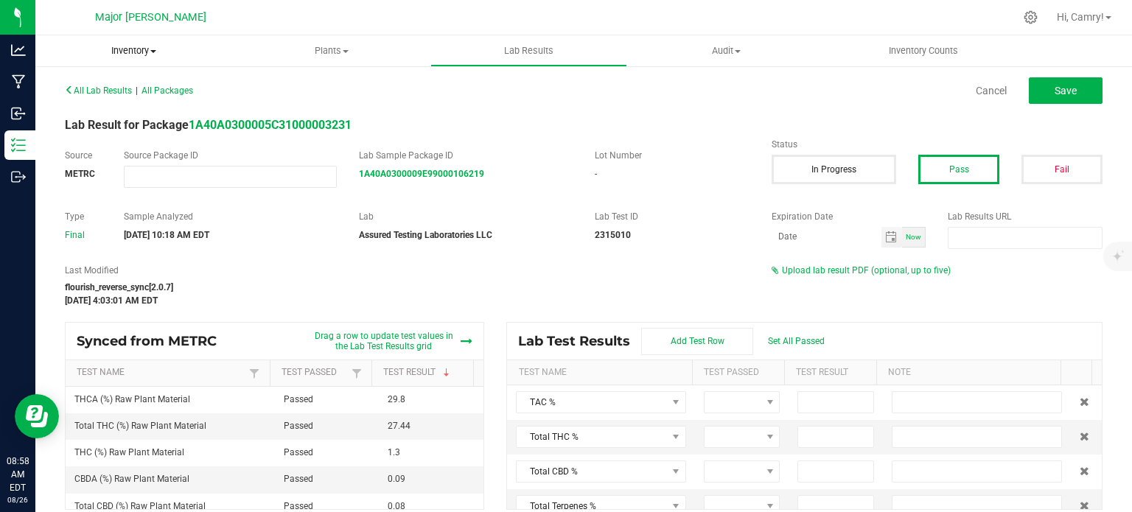
click at [142, 49] on span "Inventory" at bounding box center [134, 50] width 198 height 13
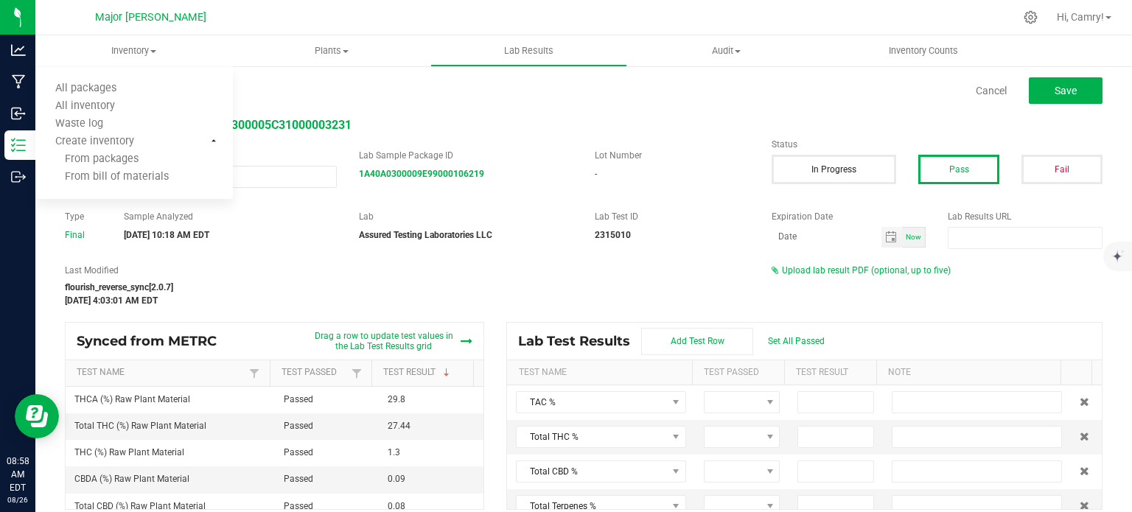
click at [288, 90] on div "All Lab Results | All Packages" at bounding box center [319, 90] width 530 height 13
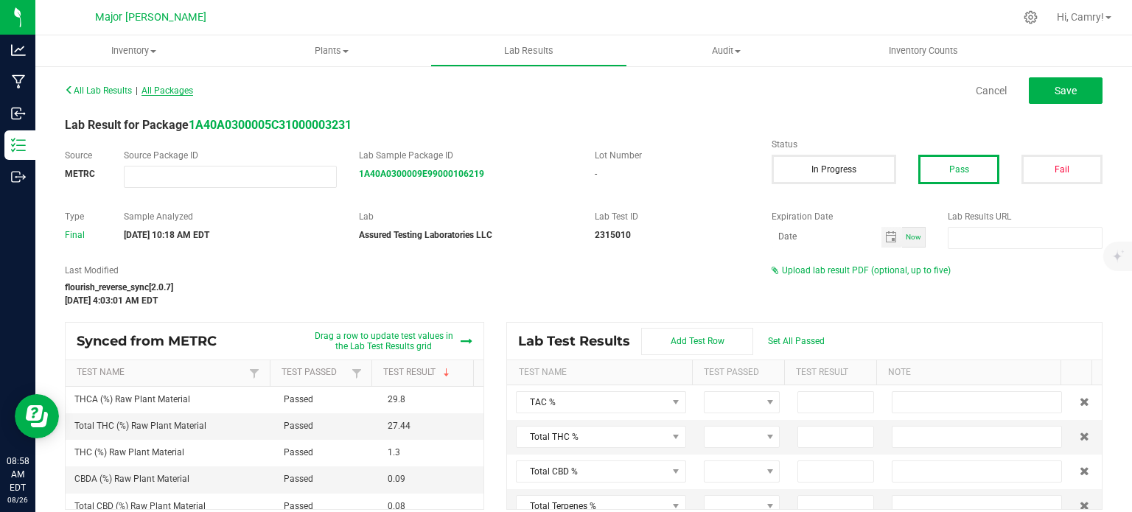
click at [166, 94] on span "All Packages" at bounding box center [168, 90] width 52 height 10
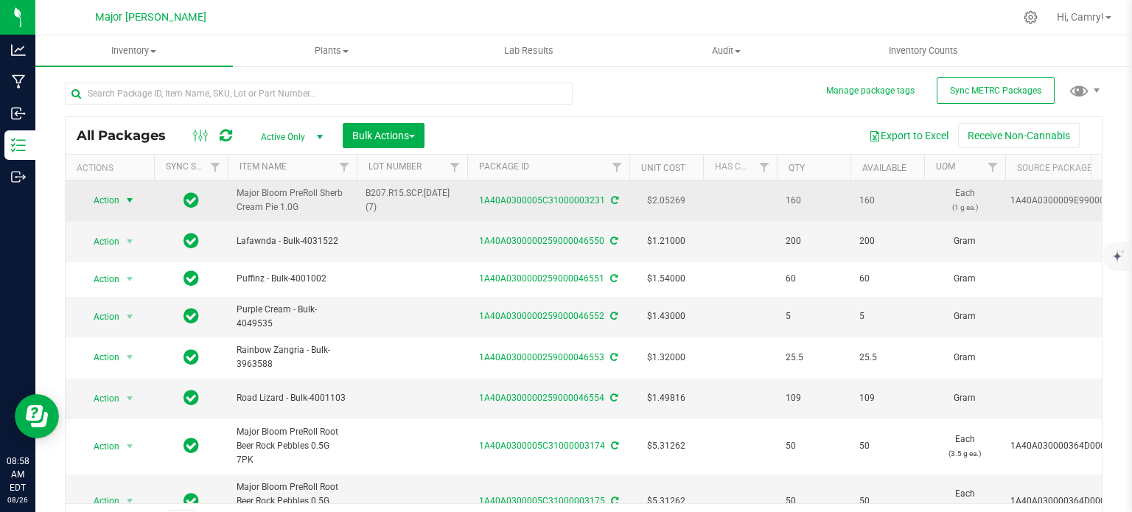
click at [112, 201] on span "Action" at bounding box center [100, 200] width 40 height 21
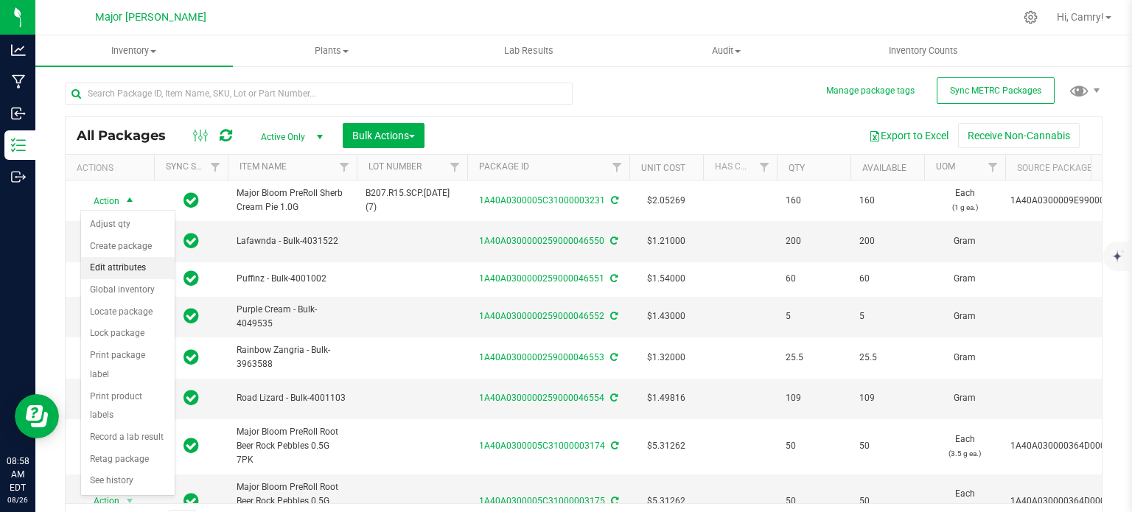
click at [136, 268] on li "Edit attributes" at bounding box center [128, 268] width 94 height 22
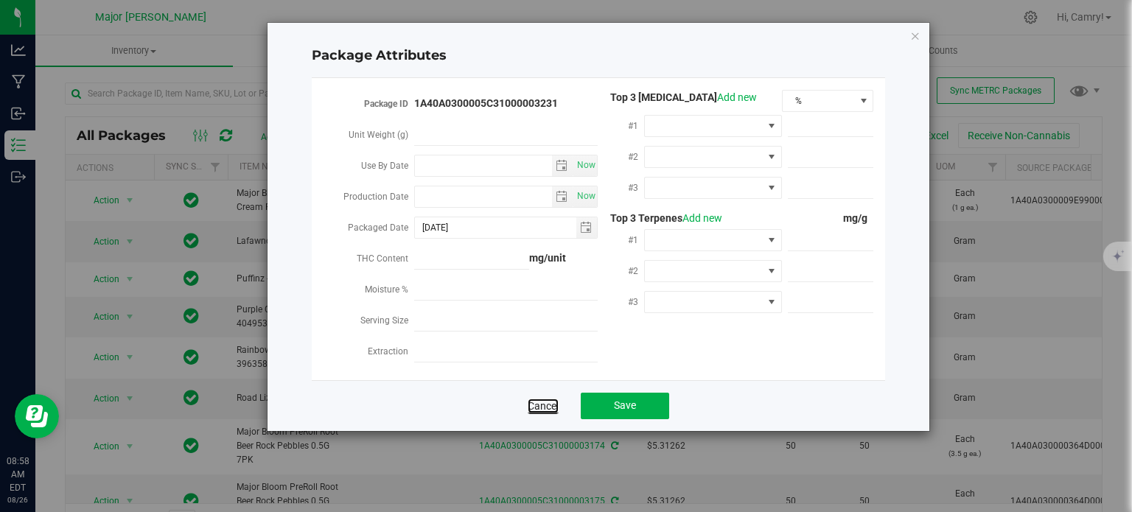
click at [542, 408] on link "Cancel" at bounding box center [543, 406] width 31 height 15
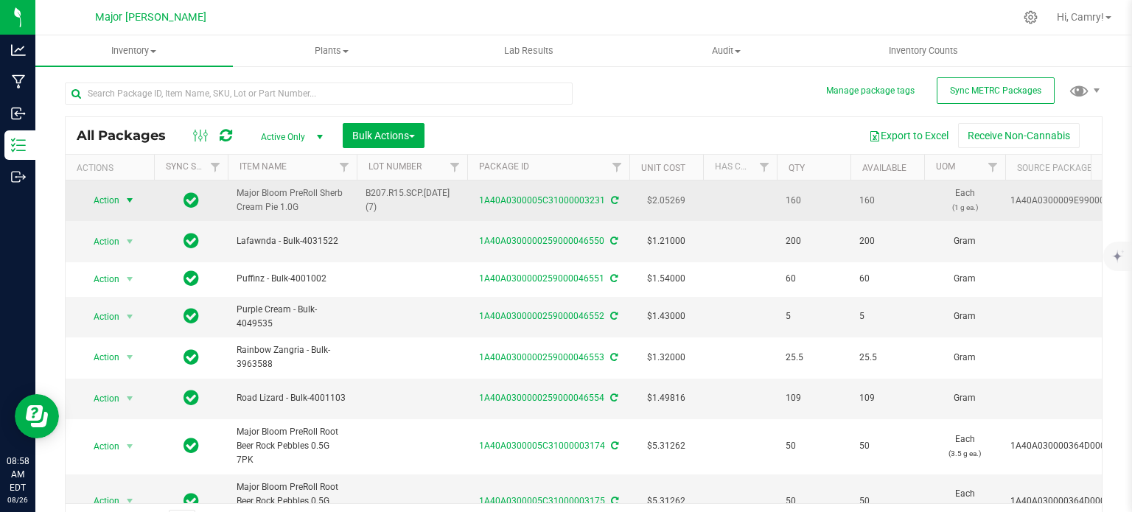
click at [125, 203] on span "select" at bounding box center [130, 201] width 12 height 12
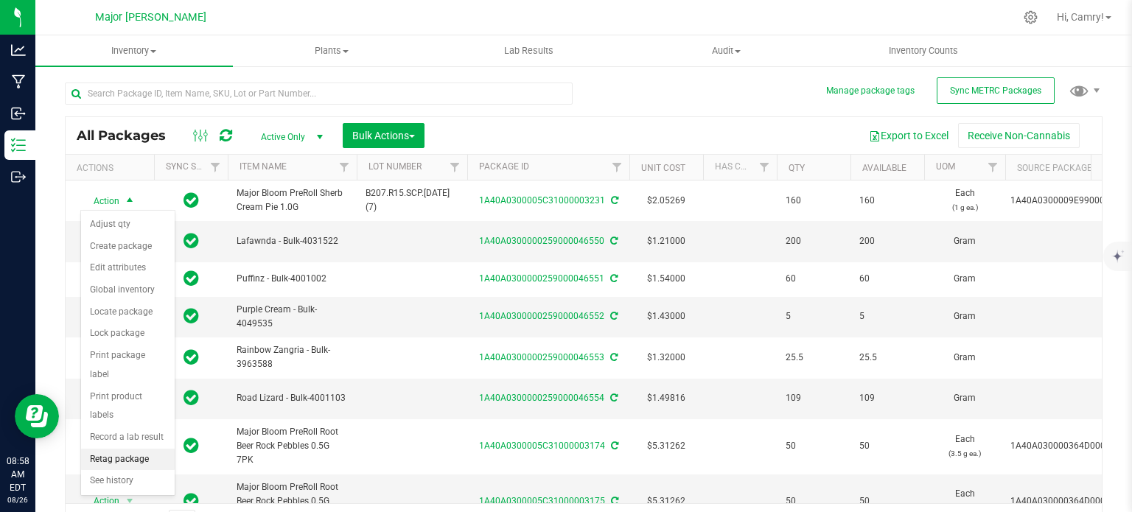
click at [141, 449] on li "Retag package" at bounding box center [128, 460] width 94 height 22
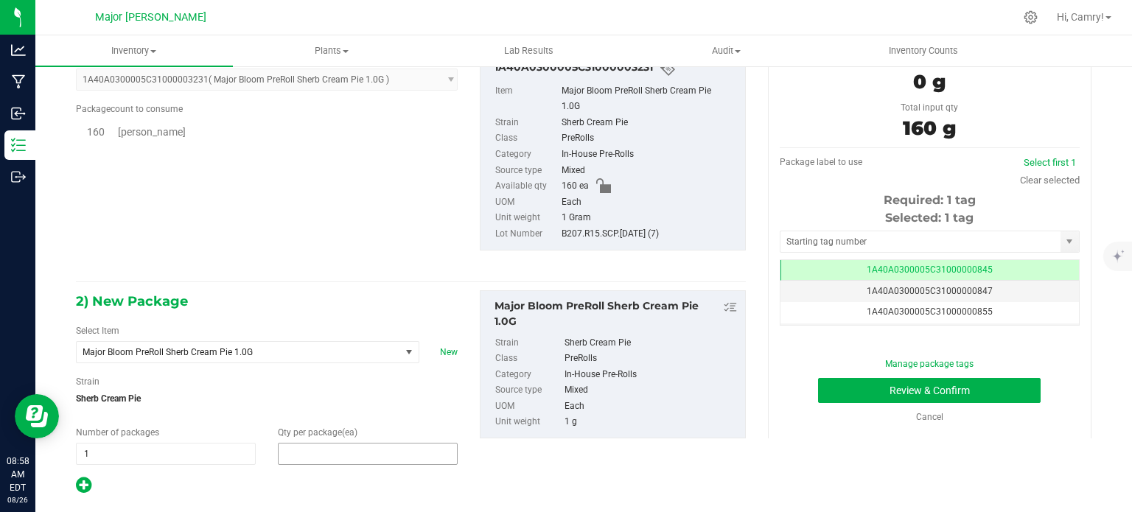
click at [317, 456] on span at bounding box center [368, 454] width 180 height 22
type input "0"
click at [291, 447] on span at bounding box center [368, 454] width 180 height 22
type input "160"
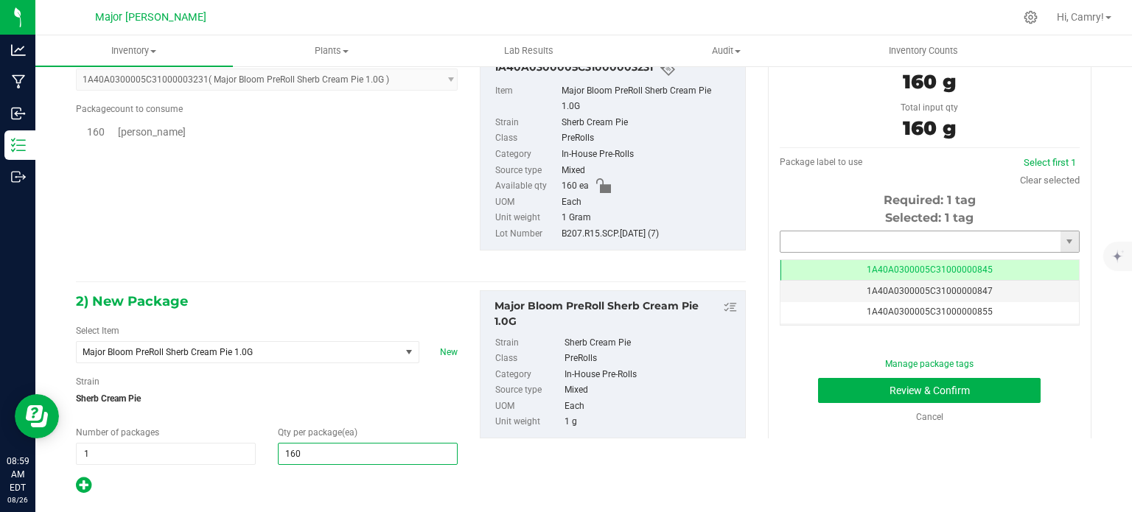
type input "160"
click at [821, 241] on input "text" at bounding box center [921, 241] width 280 height 21
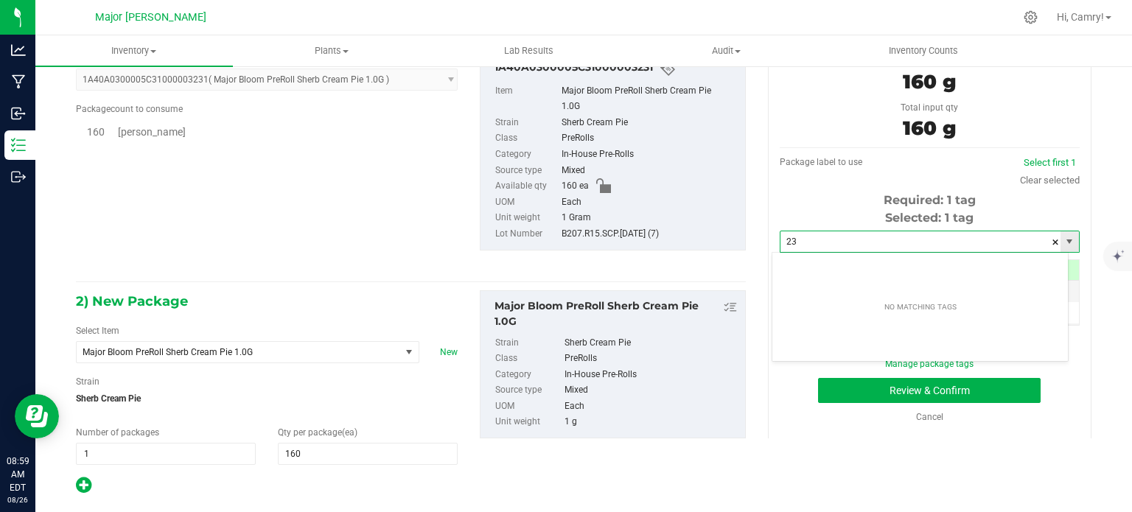
type input "2"
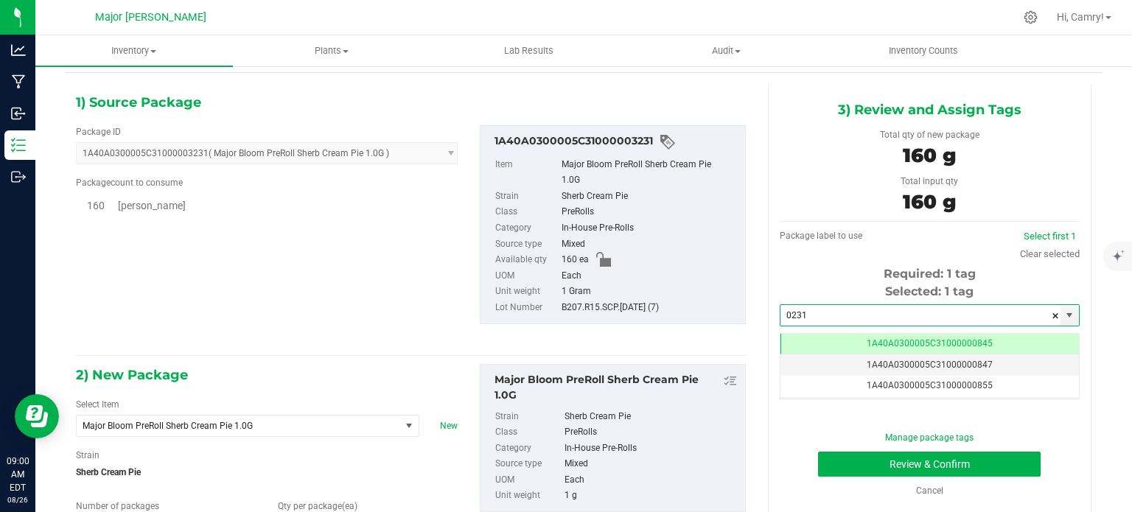
type input "0231"
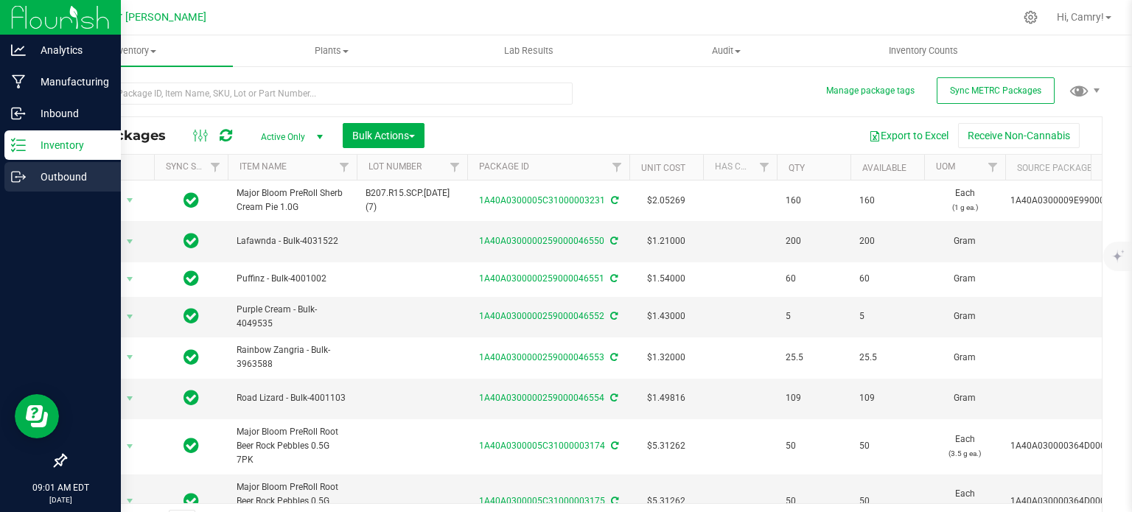
click at [56, 182] on p "Outbound" at bounding box center [70, 177] width 88 height 18
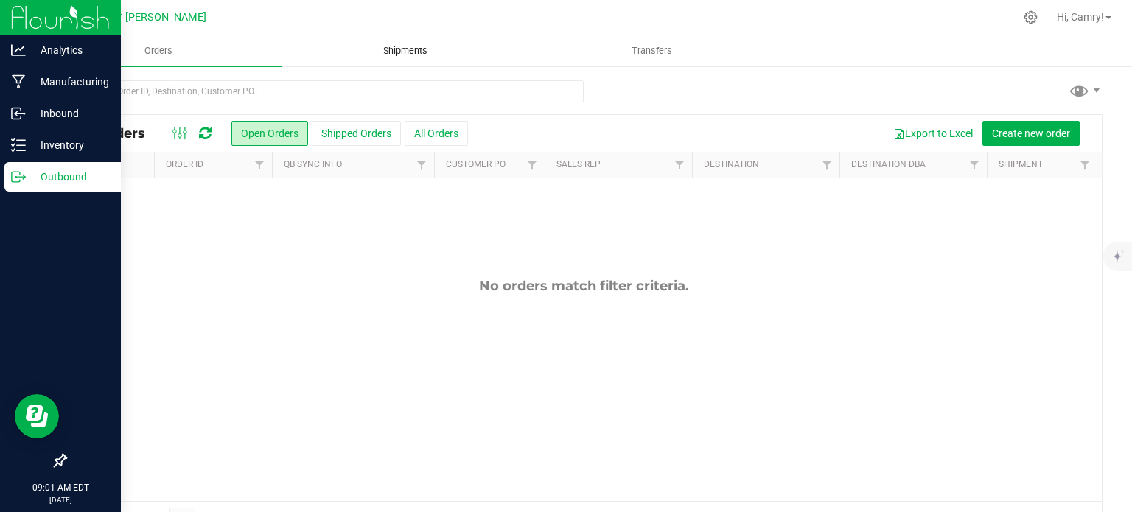
click at [405, 49] on span "Shipments" at bounding box center [405, 50] width 84 height 13
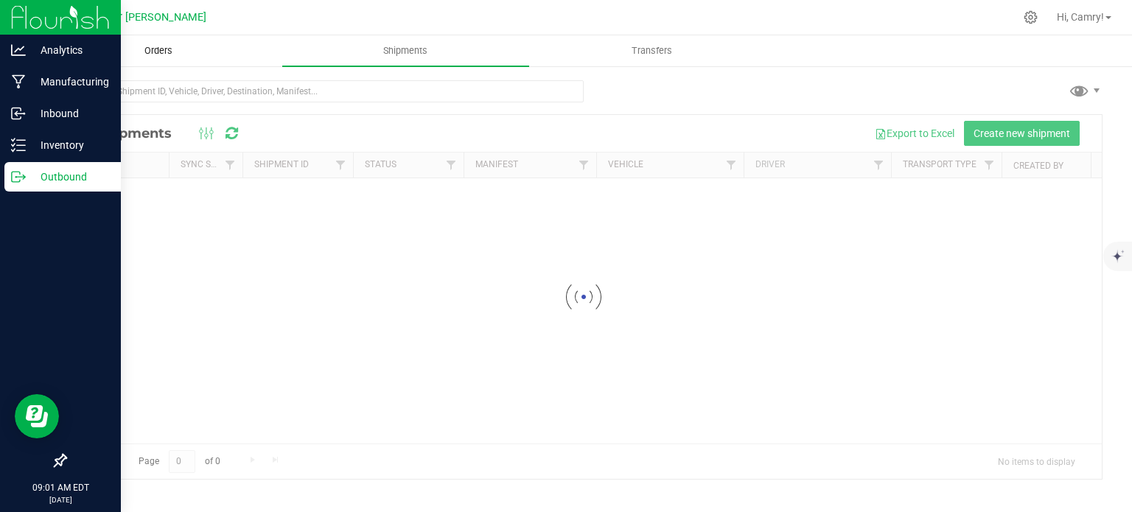
click at [162, 47] on span "Orders" at bounding box center [159, 50] width 68 height 13
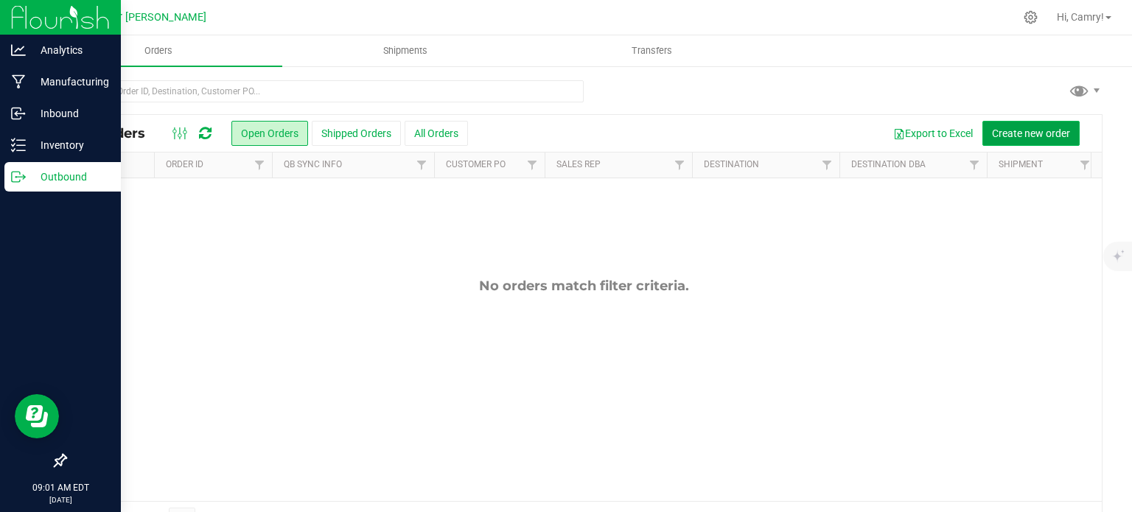
click at [992, 132] on span "Create new order" at bounding box center [1031, 134] width 78 height 12
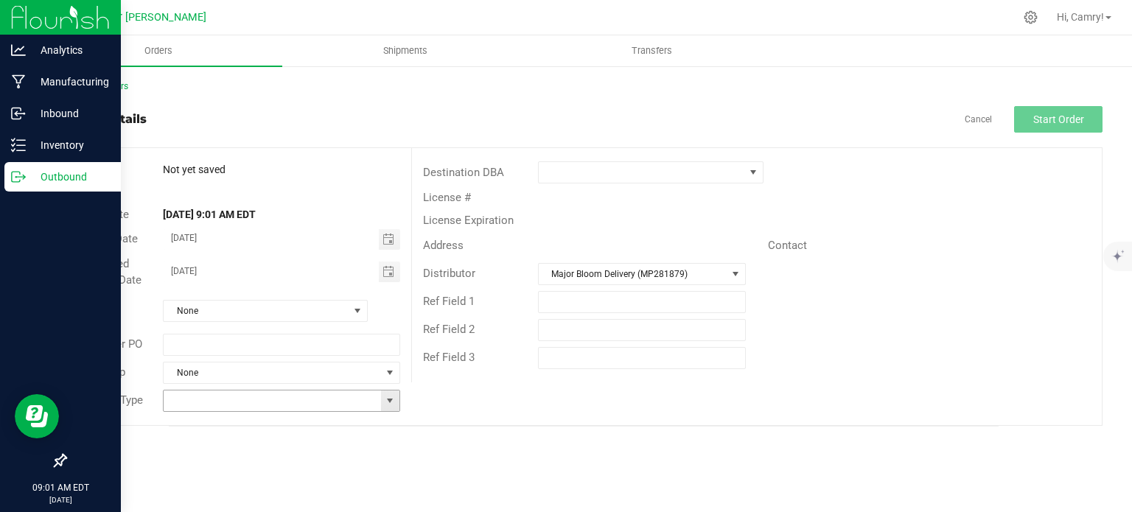
click at [384, 397] on span at bounding box center [390, 401] width 12 height 12
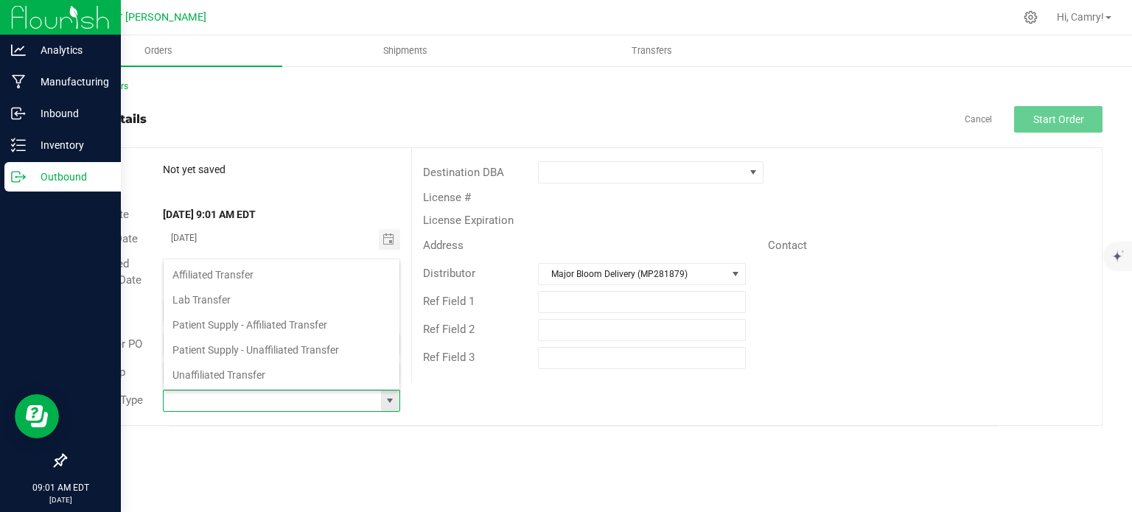
scroll to position [21, 234]
click at [284, 270] on li "Affiliated Transfer" at bounding box center [282, 274] width 236 height 25
type input "Affiliated Transfer"
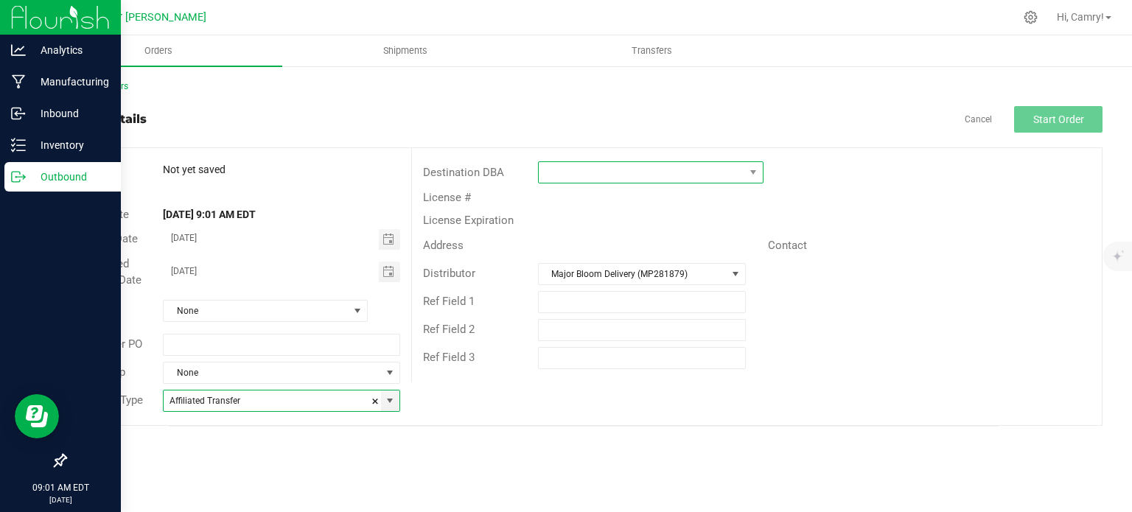
click at [677, 171] on span at bounding box center [642, 172] width 206 height 21
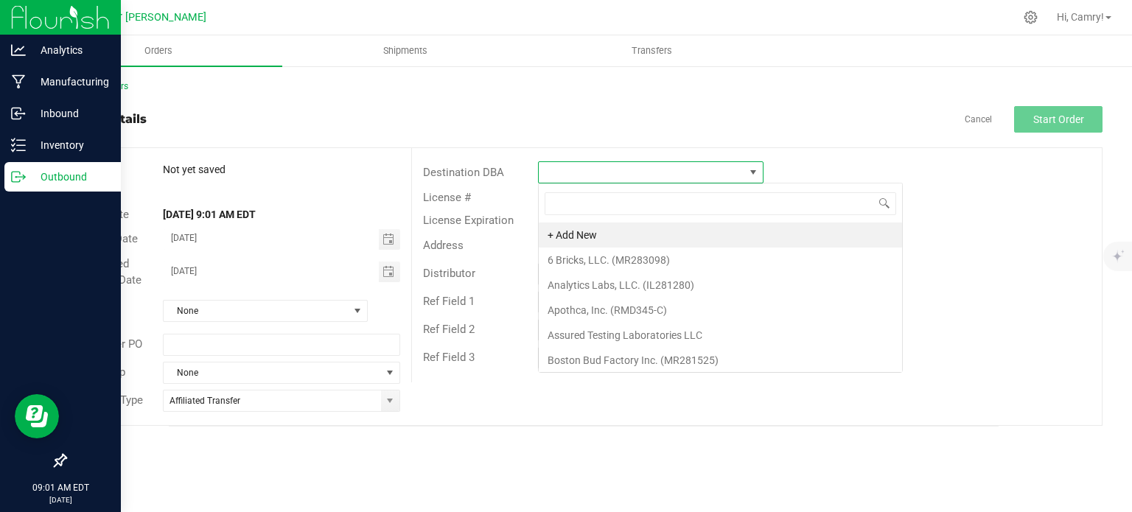
scroll to position [21, 226]
type input "major"
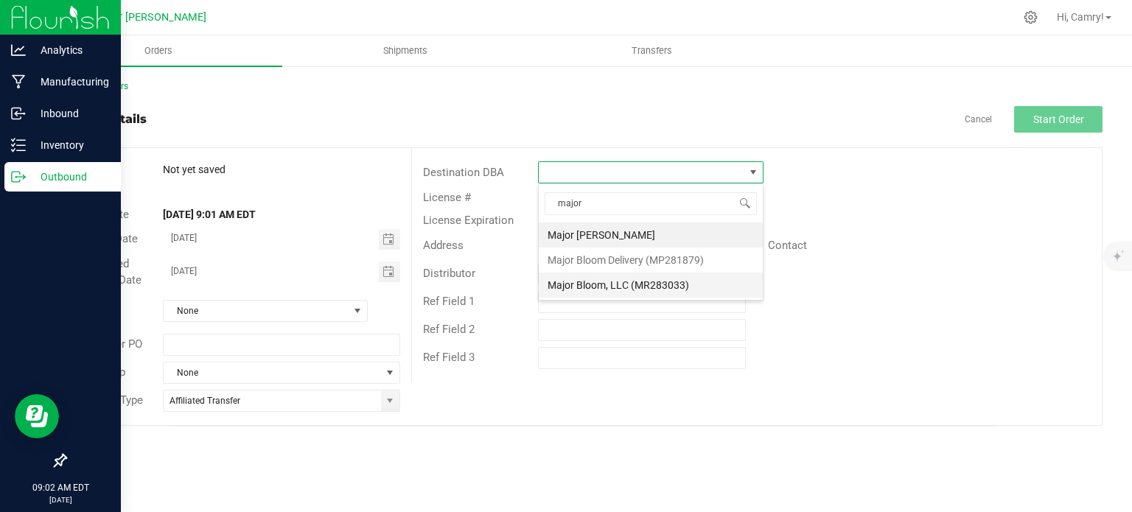
click at [669, 287] on li "Major Bloom, LLC (MR283033)" at bounding box center [651, 285] width 224 height 25
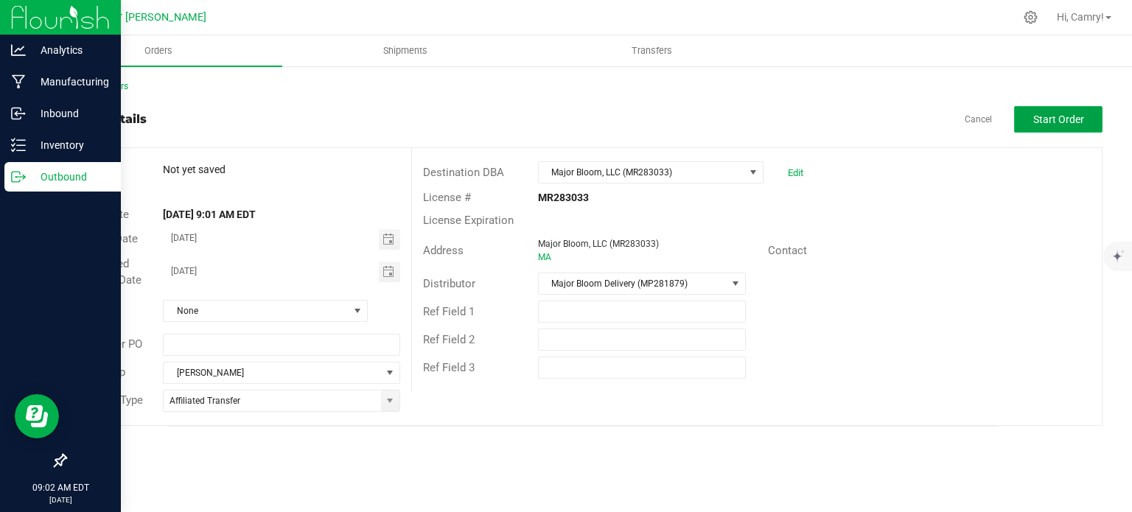
click at [1067, 126] on button "Start Order" at bounding box center [1058, 119] width 88 height 27
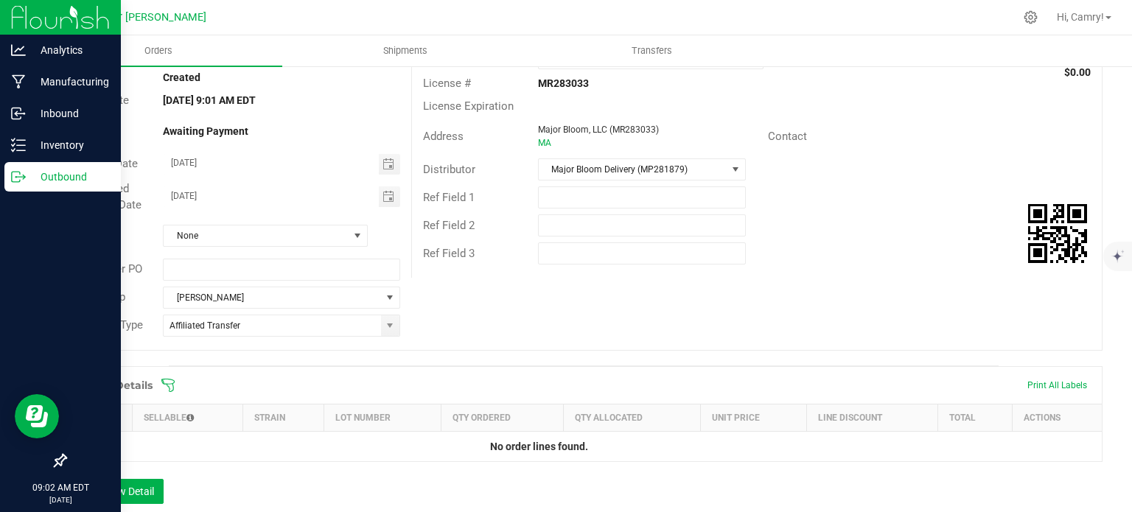
scroll to position [360, 0]
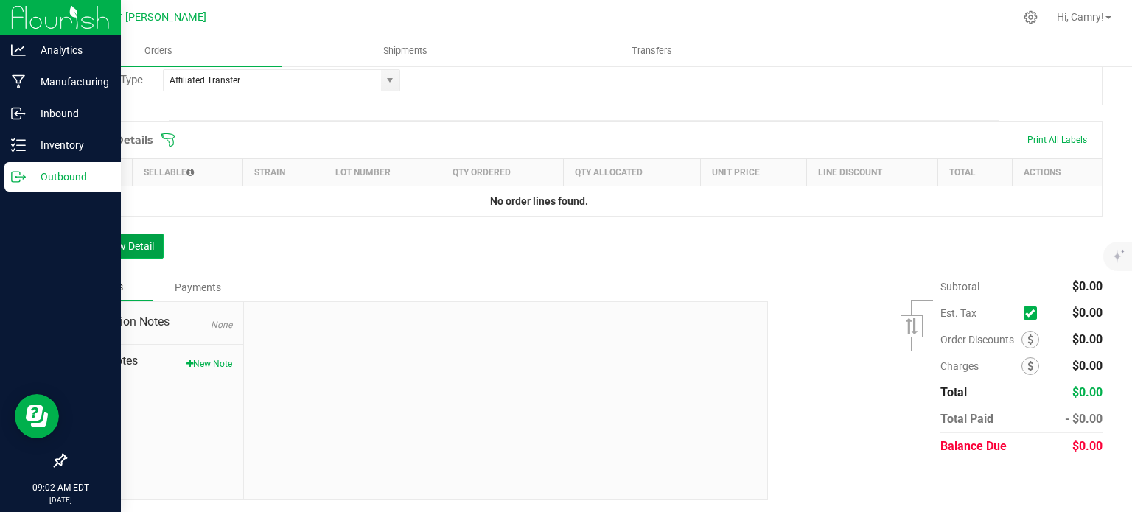
click at [88, 234] on button "Add New Detail" at bounding box center [114, 246] width 99 height 25
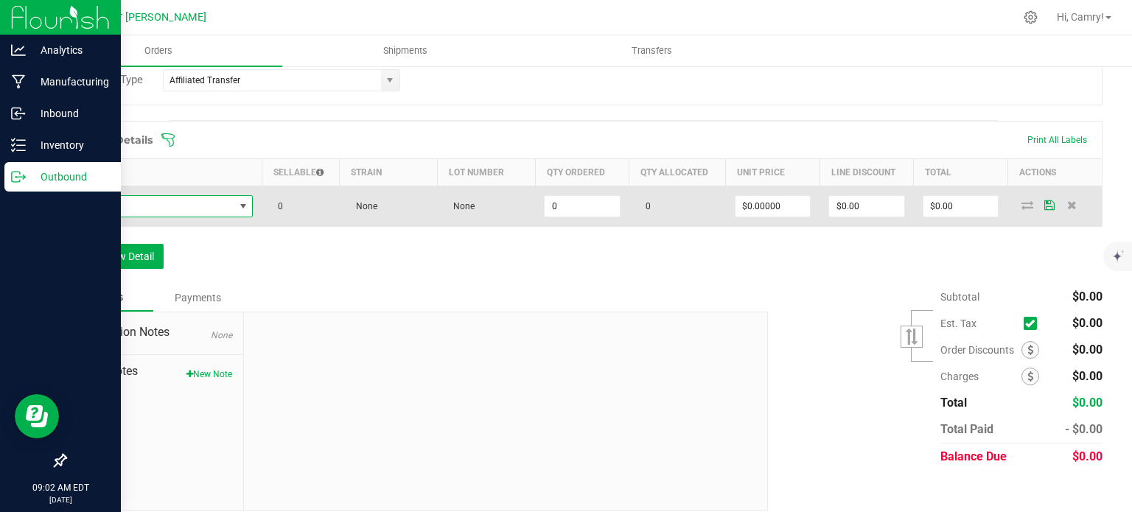
click at [175, 214] on span "NO DATA FOUND" at bounding box center [155, 206] width 158 height 21
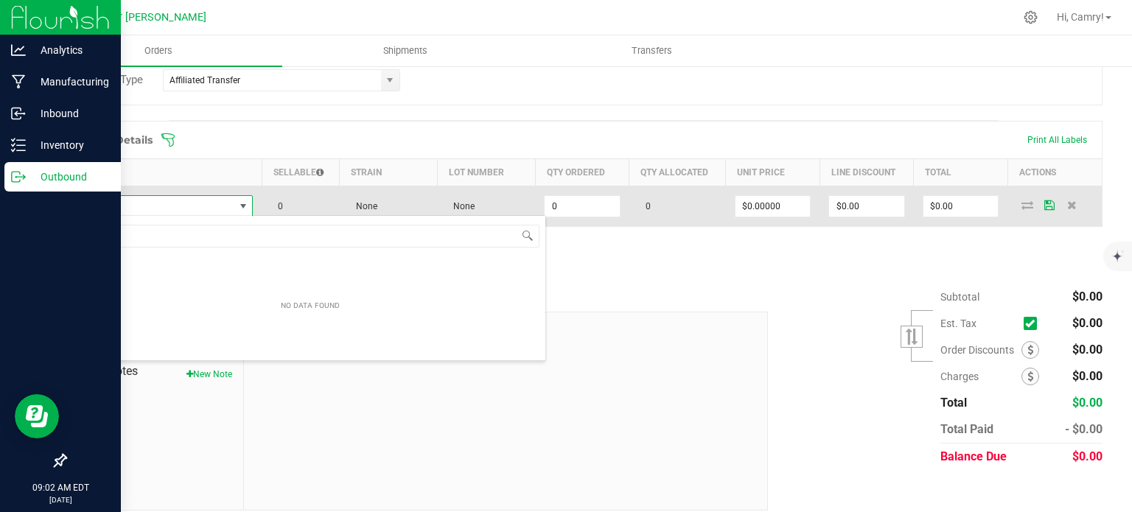
scroll to position [21, 176]
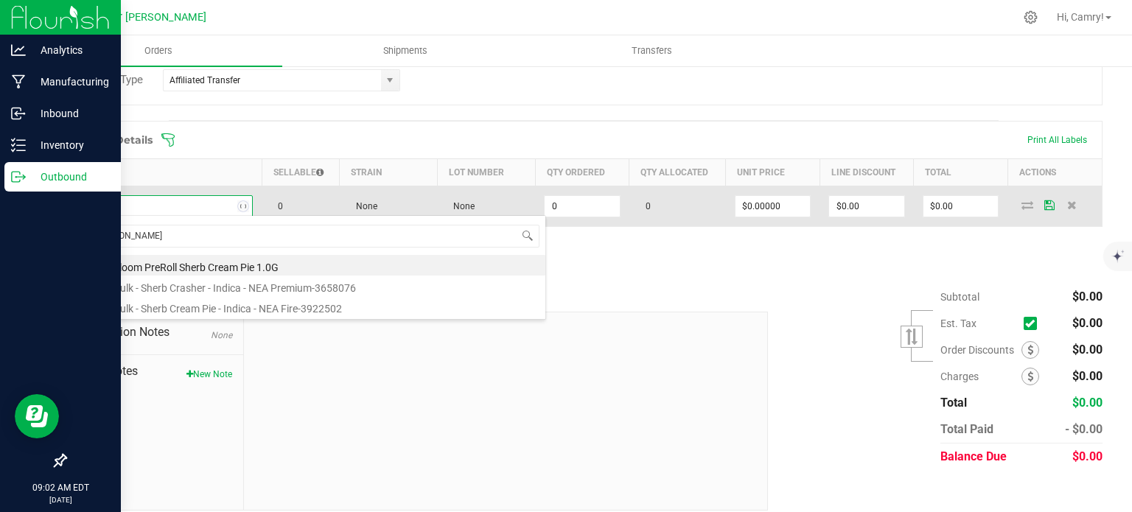
type input "sherb cream"
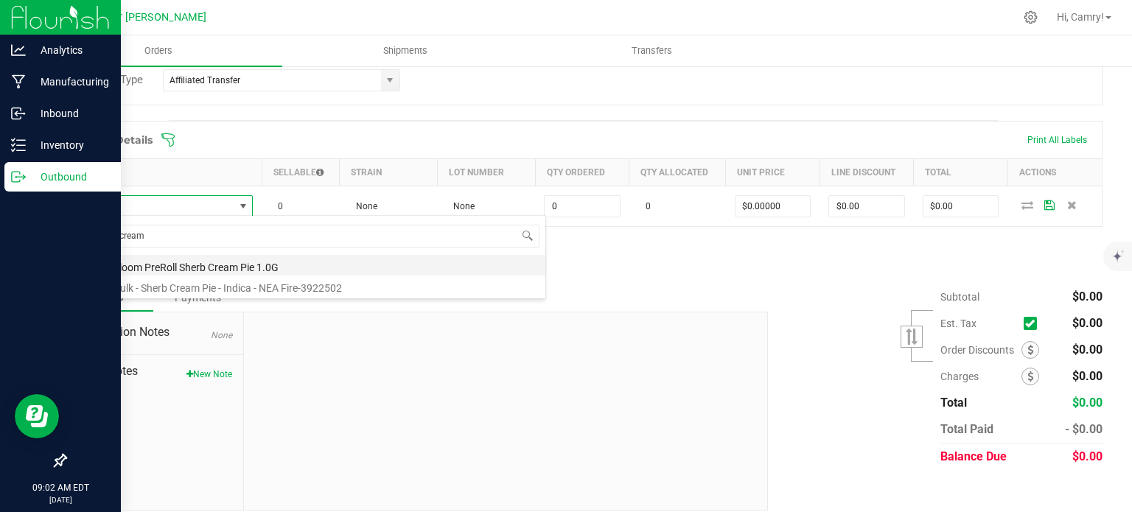
click at [190, 262] on li "Major Bloom PreRoll Sherb Cream Pie 1.0G" at bounding box center [310, 265] width 470 height 21
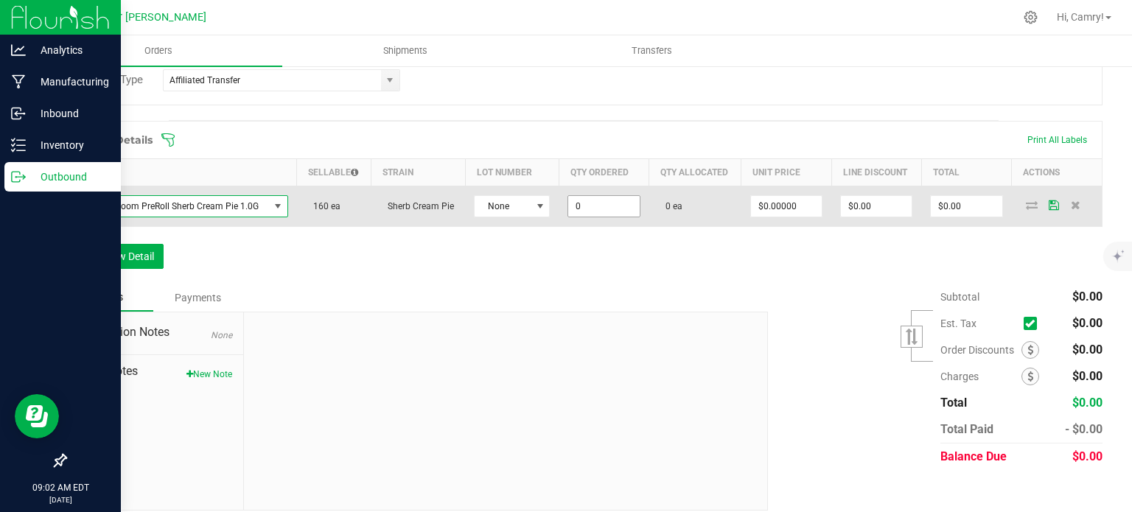
click at [587, 203] on input "0" at bounding box center [603, 206] width 71 height 21
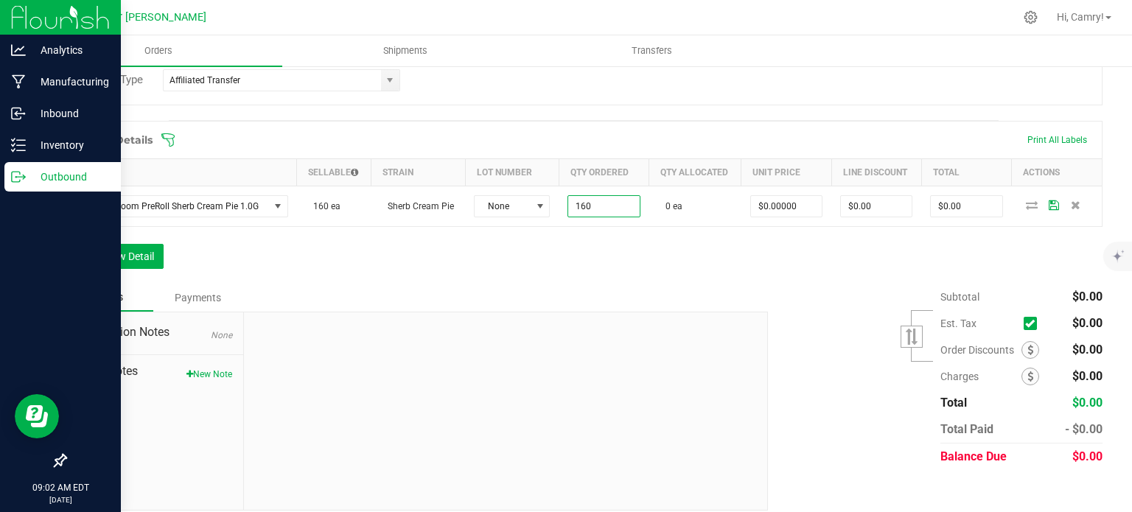
type input "160 ea"
click at [604, 232] on div "Order Details Print All Labels Item Sellable Strain Lot Number Qty Ordered Qty …" at bounding box center [584, 202] width 1038 height 163
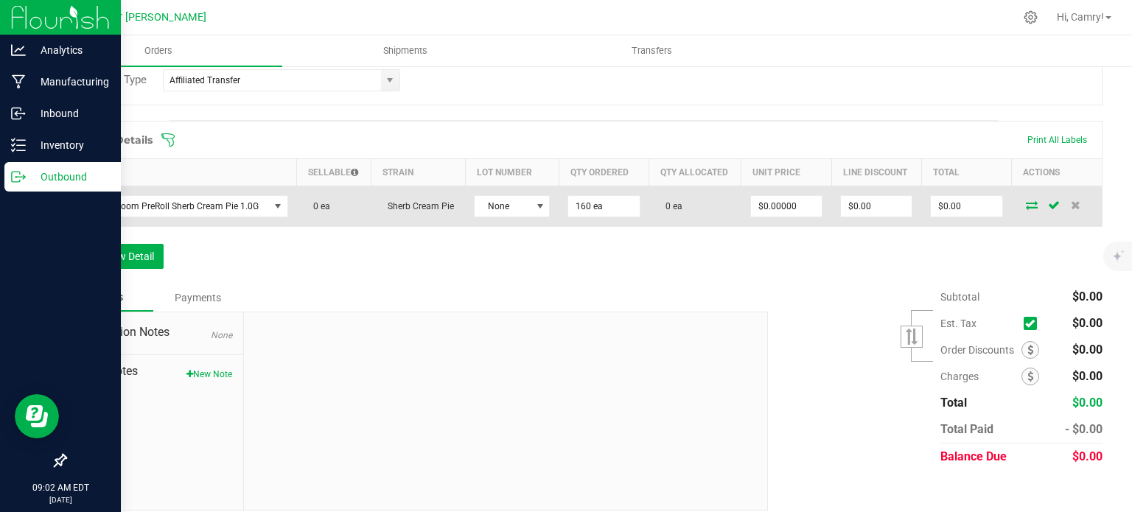
click at [1021, 201] on span at bounding box center [1032, 204] width 22 height 9
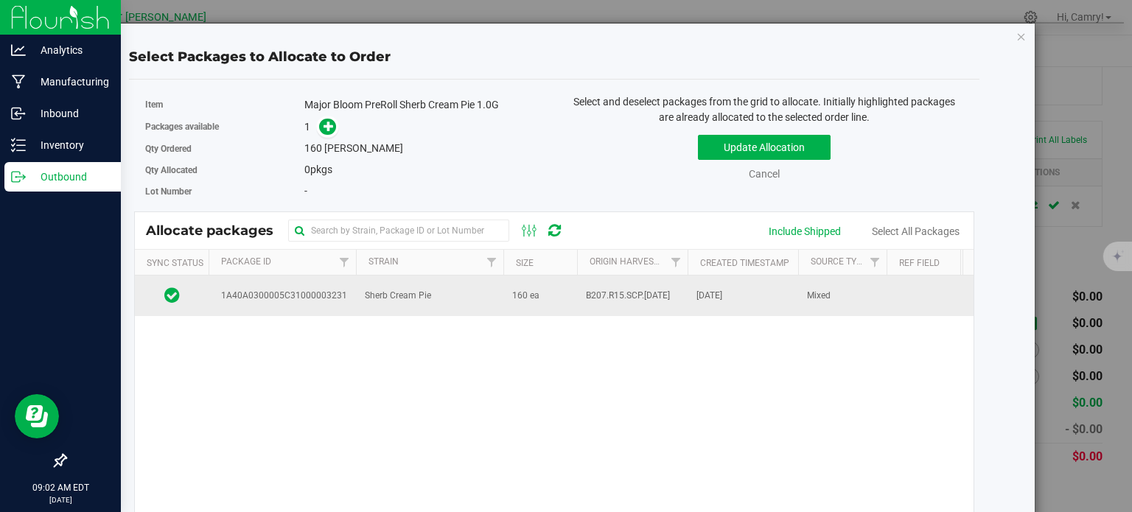
click at [643, 290] on span "B207.R15.SCP.04.08.25" at bounding box center [628, 296] width 84 height 14
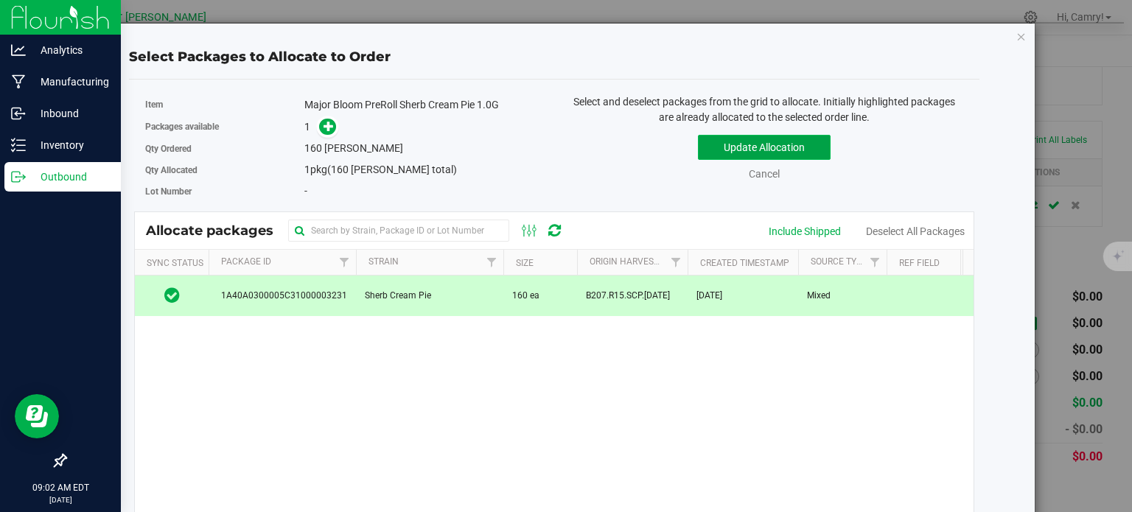
click at [719, 147] on button "Update Allocation" at bounding box center [764, 147] width 133 height 25
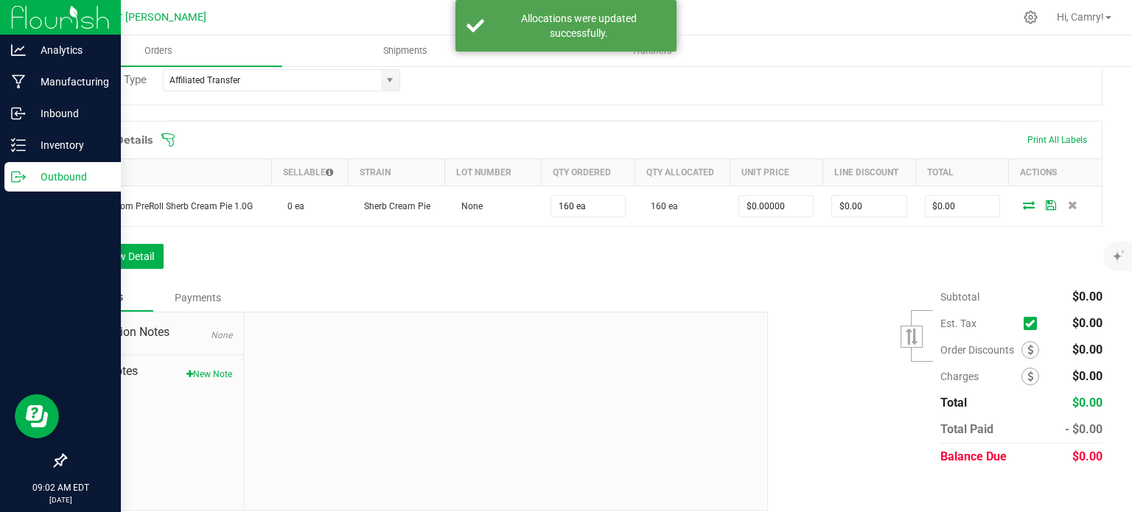
scroll to position [0, 0]
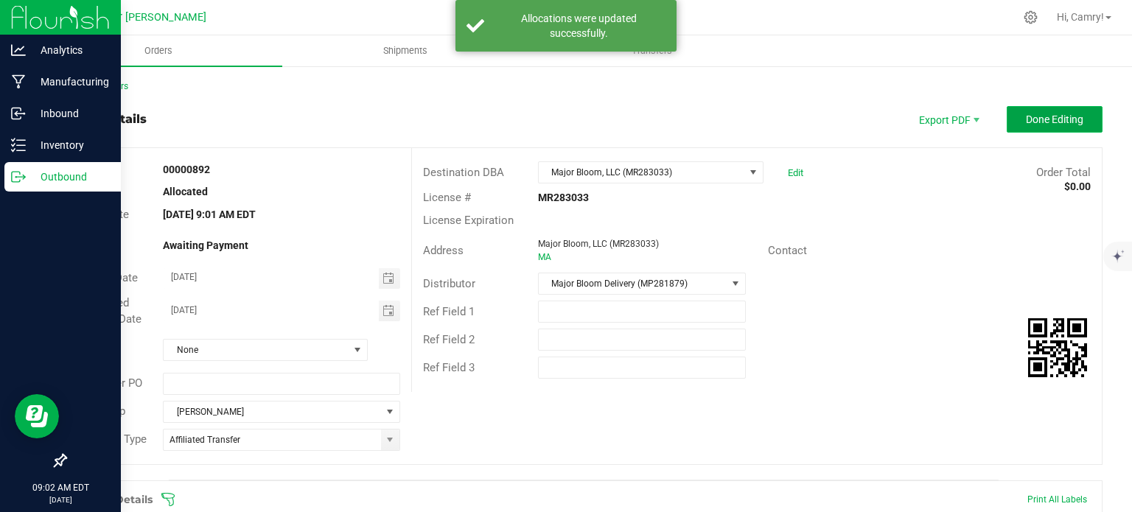
click at [1042, 123] on span "Done Editing" at bounding box center [1054, 120] width 57 height 12
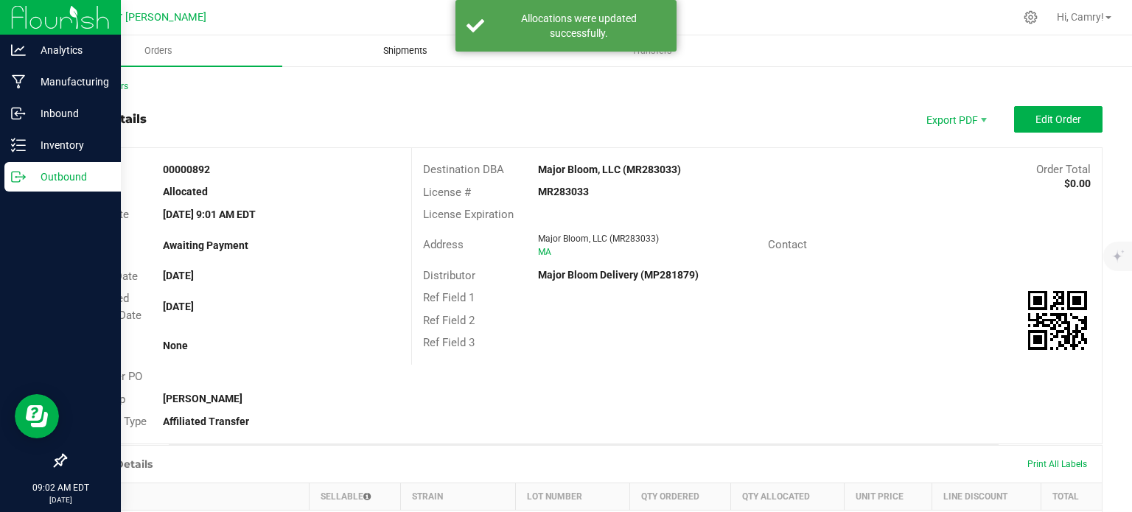
click at [388, 52] on span "Shipments" at bounding box center [405, 50] width 84 height 13
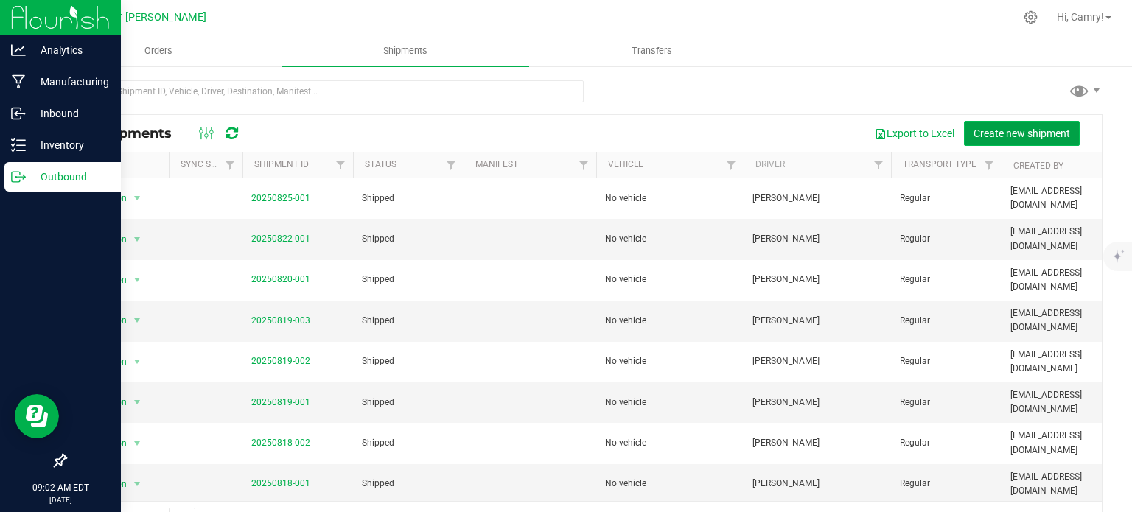
click at [977, 124] on button "Create new shipment" at bounding box center [1022, 133] width 116 height 25
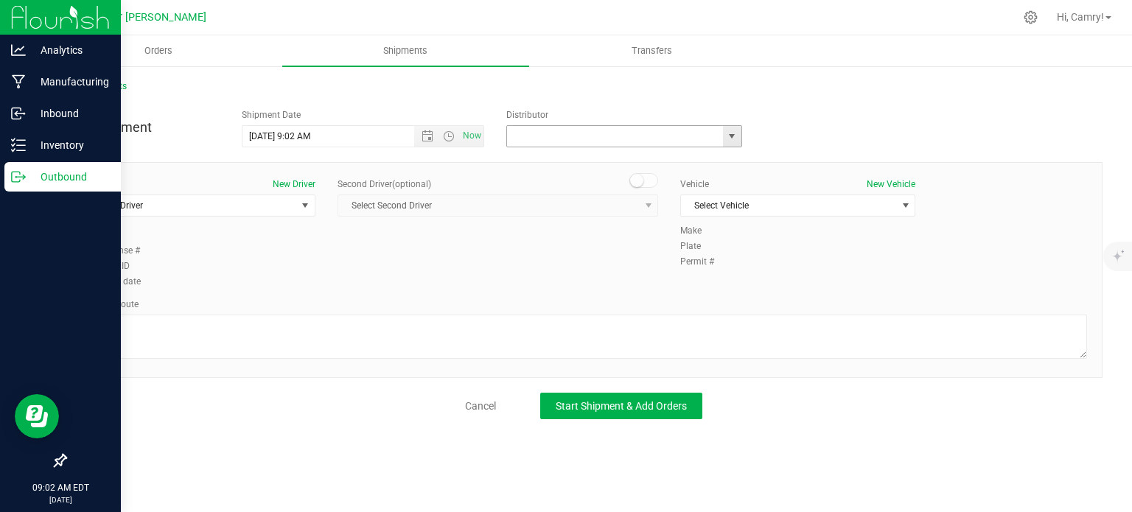
click at [568, 131] on input "text" at bounding box center [611, 136] width 209 height 21
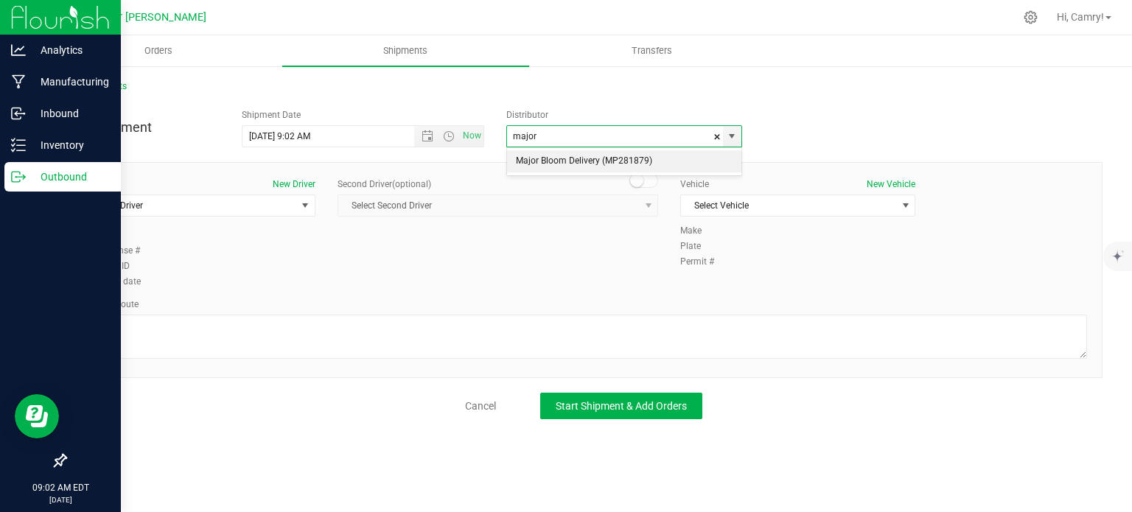
click at [590, 158] on li "Major Bloom Delivery (MP281879)" at bounding box center [624, 161] width 234 height 22
type input "Major Bloom Delivery (MP281879)"
click at [299, 203] on span "select" at bounding box center [305, 206] width 12 height 12
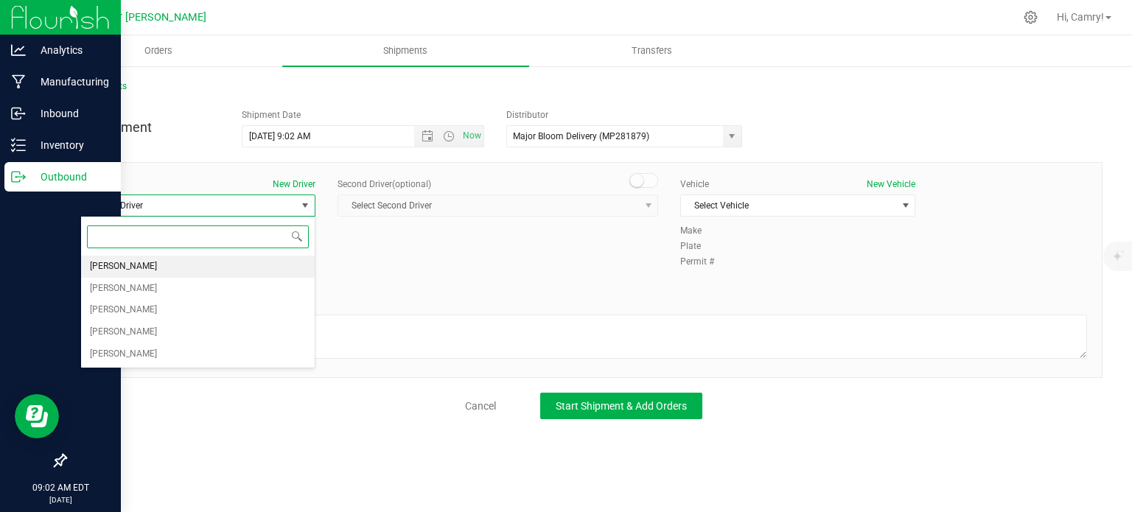
click at [289, 257] on li "Camry Davis" at bounding box center [198, 267] width 234 height 22
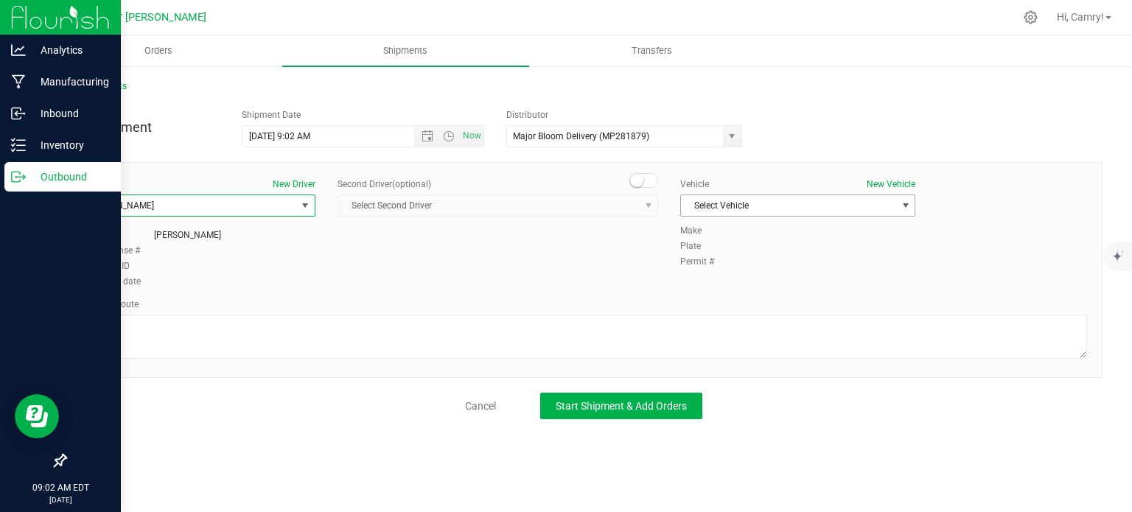
click at [736, 210] on span "Select Vehicle" at bounding box center [788, 205] width 215 height 21
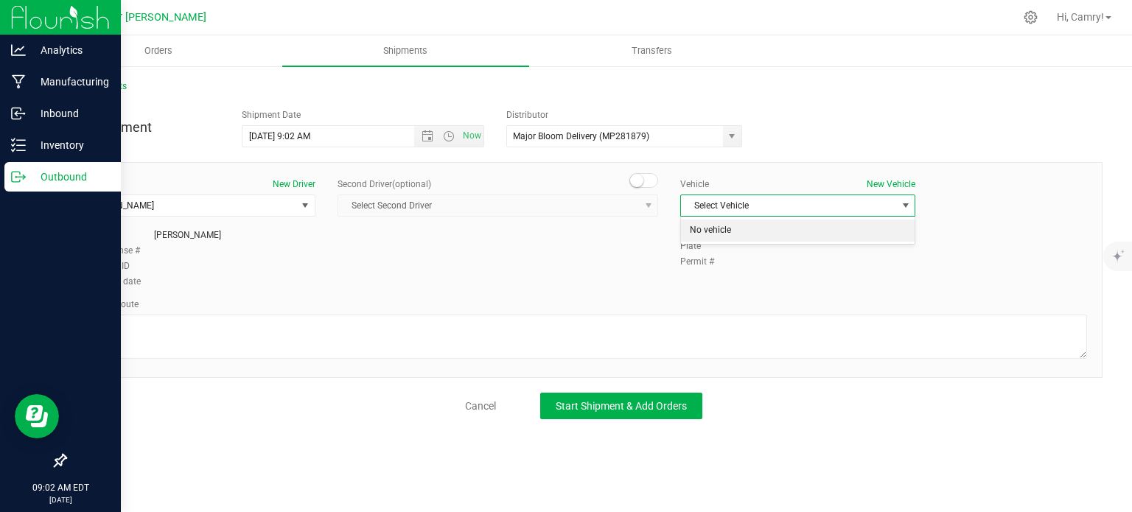
click at [733, 239] on li "No vehicle" at bounding box center [798, 231] width 234 height 22
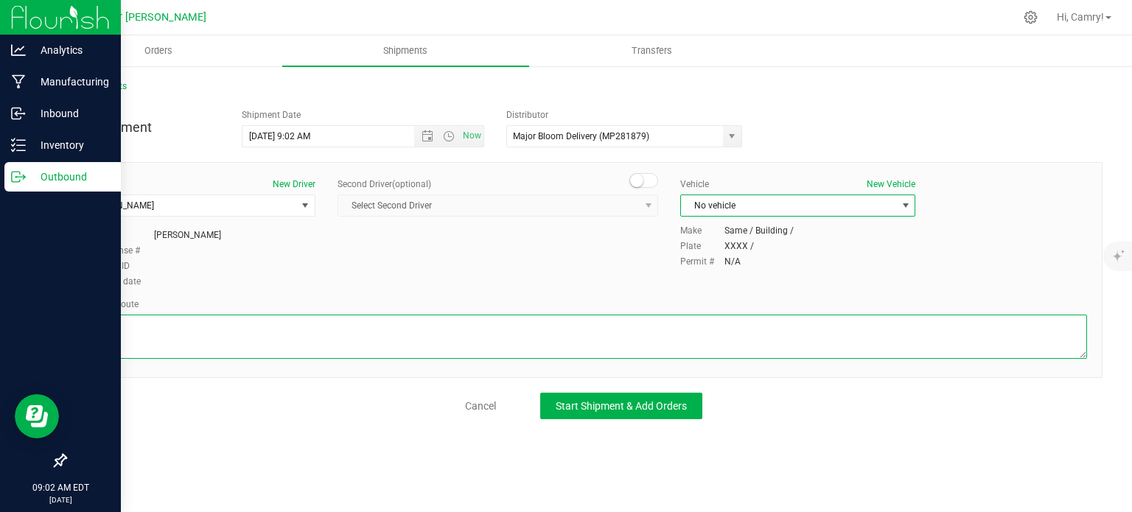
click at [509, 324] on textarea at bounding box center [583, 337] width 1007 height 44
type textarea "walking"
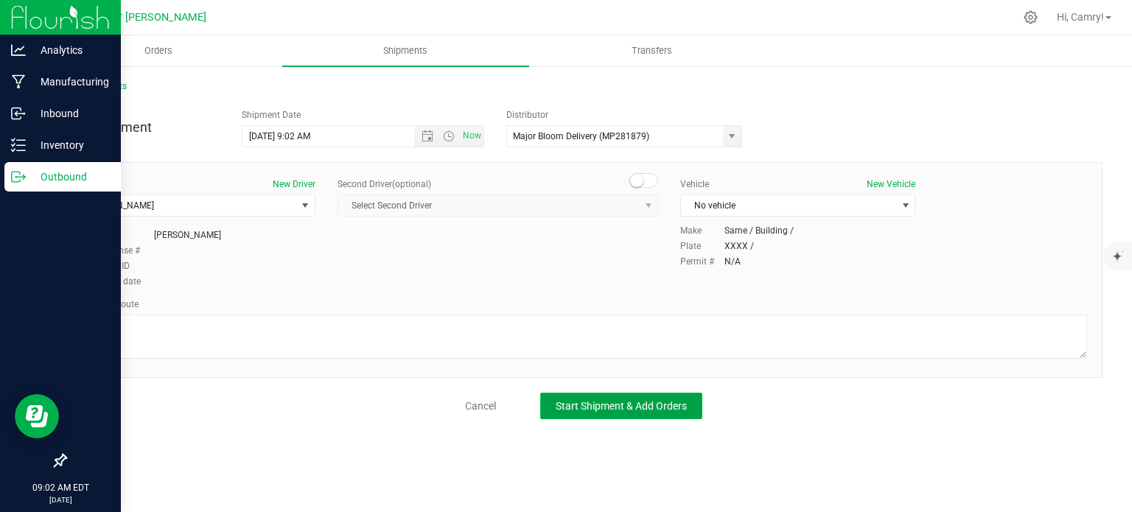
click at [593, 414] on button "Start Shipment & Add Orders" at bounding box center [621, 406] width 162 height 27
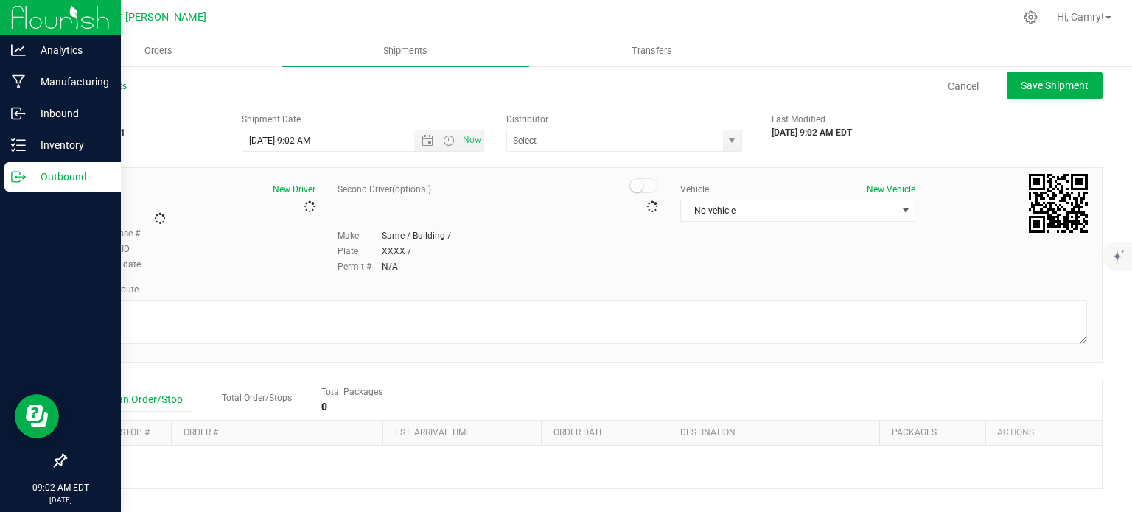
type input "Major Bloom Delivery (MP281879)"
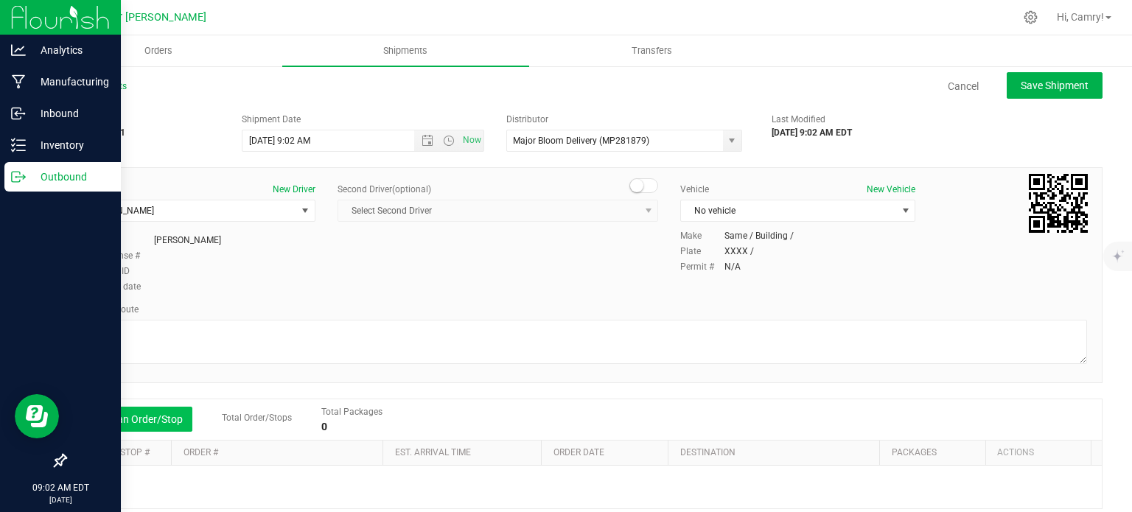
click at [159, 425] on button "Add an Order/Stop" at bounding box center [135, 419] width 116 height 25
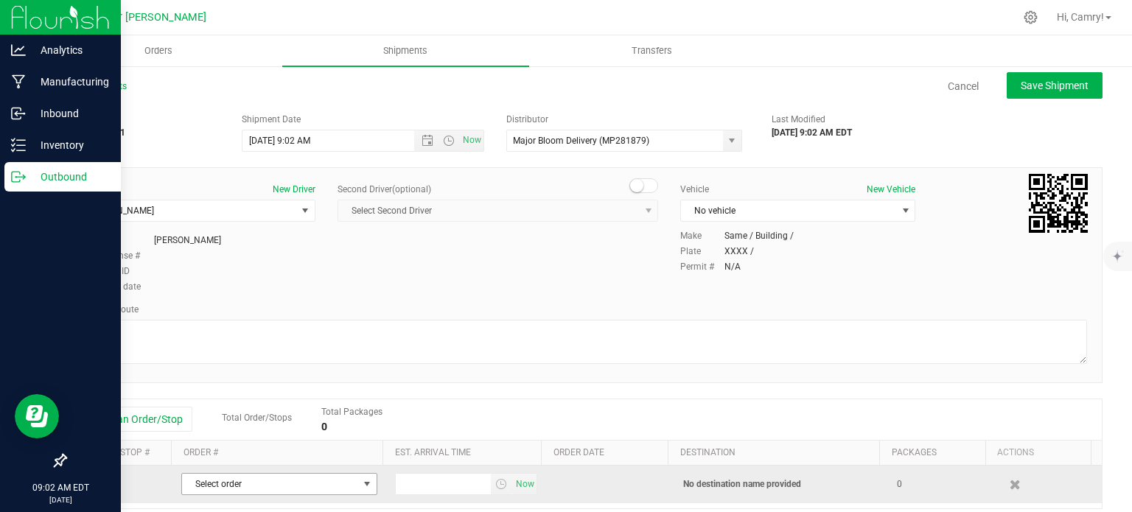
click at [242, 484] on span "Select order" at bounding box center [270, 484] width 176 height 21
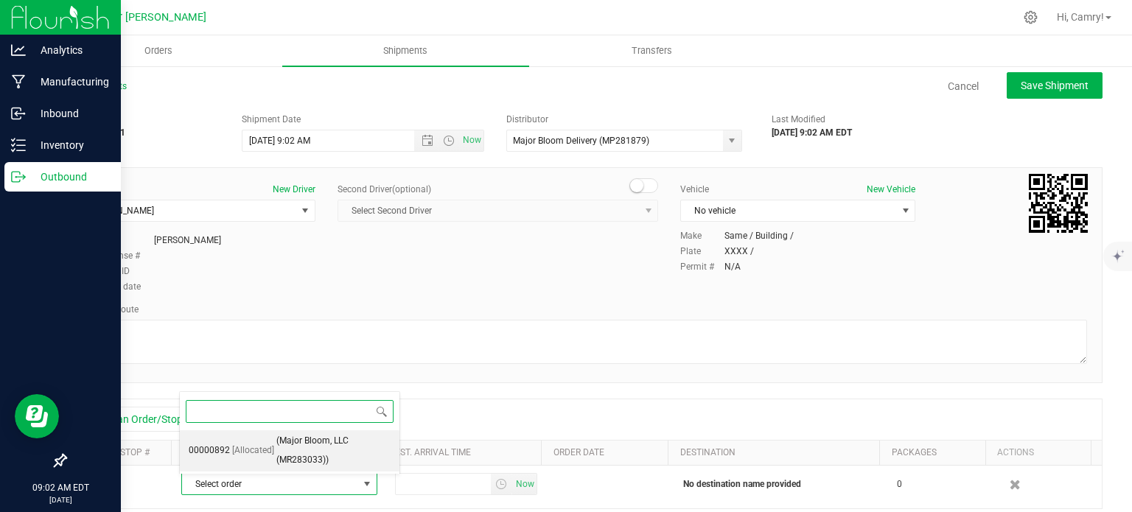
click at [258, 458] on span "[Allocated]" at bounding box center [253, 450] width 42 height 19
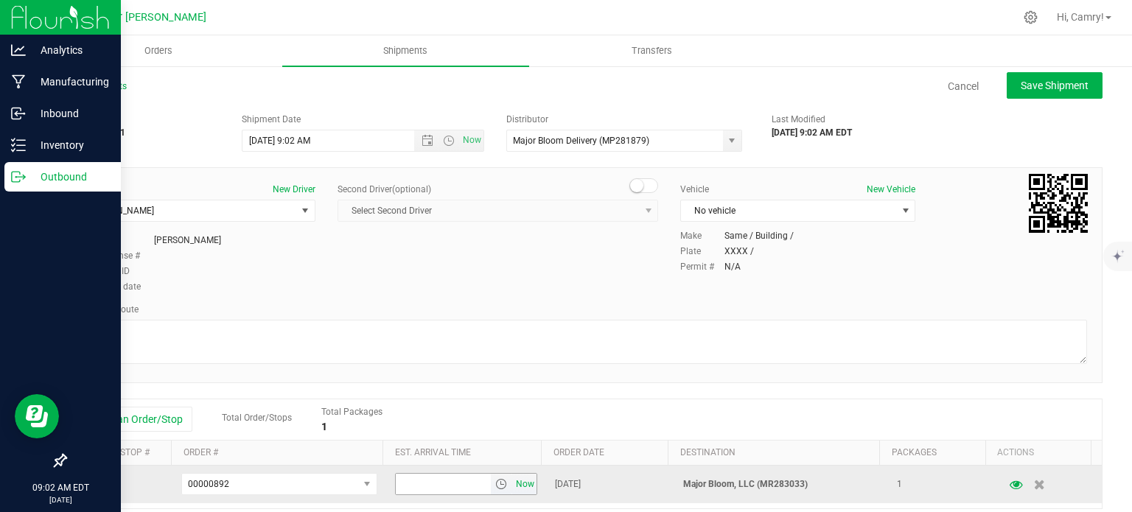
click at [513, 483] on span "Now" at bounding box center [525, 484] width 25 height 21
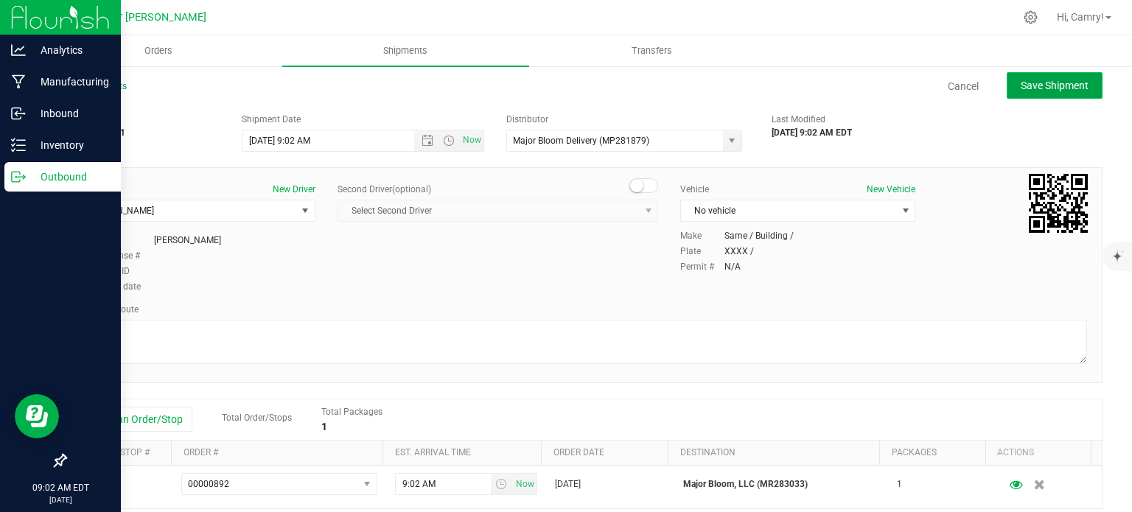
click at [1027, 86] on span "Save Shipment" at bounding box center [1055, 86] width 68 height 12
type input "8/26/2025 1:02 PM"
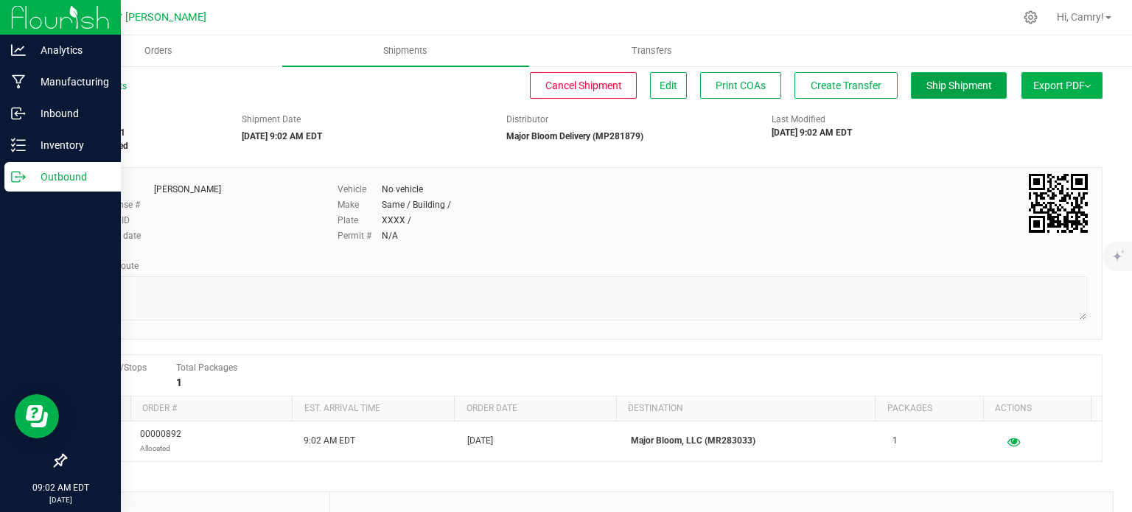
click at [952, 84] on span "Ship Shipment" at bounding box center [959, 86] width 66 height 12
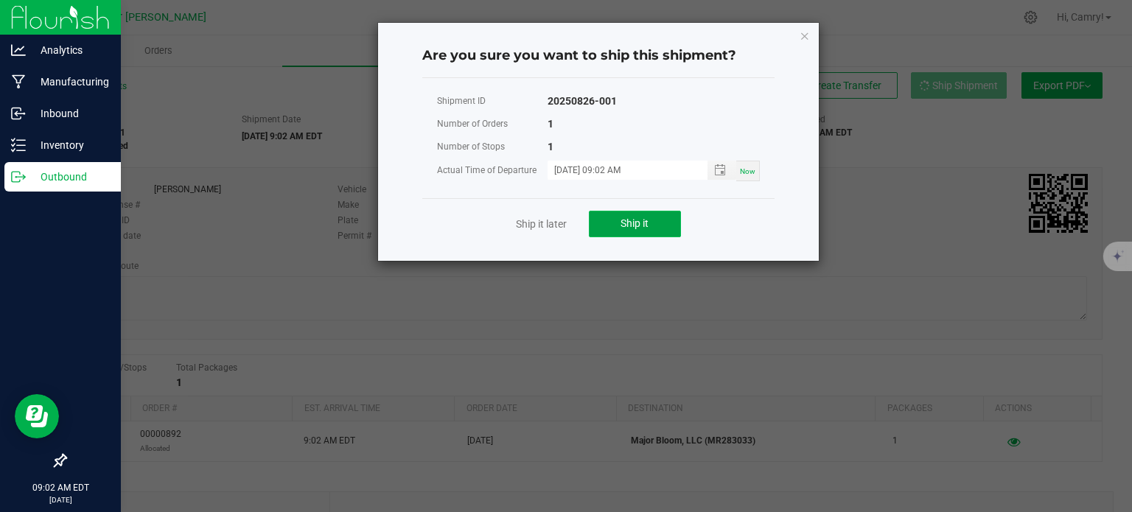
click at [664, 225] on button "Ship it" at bounding box center [635, 224] width 92 height 27
